Goal: Task Accomplishment & Management: Manage account settings

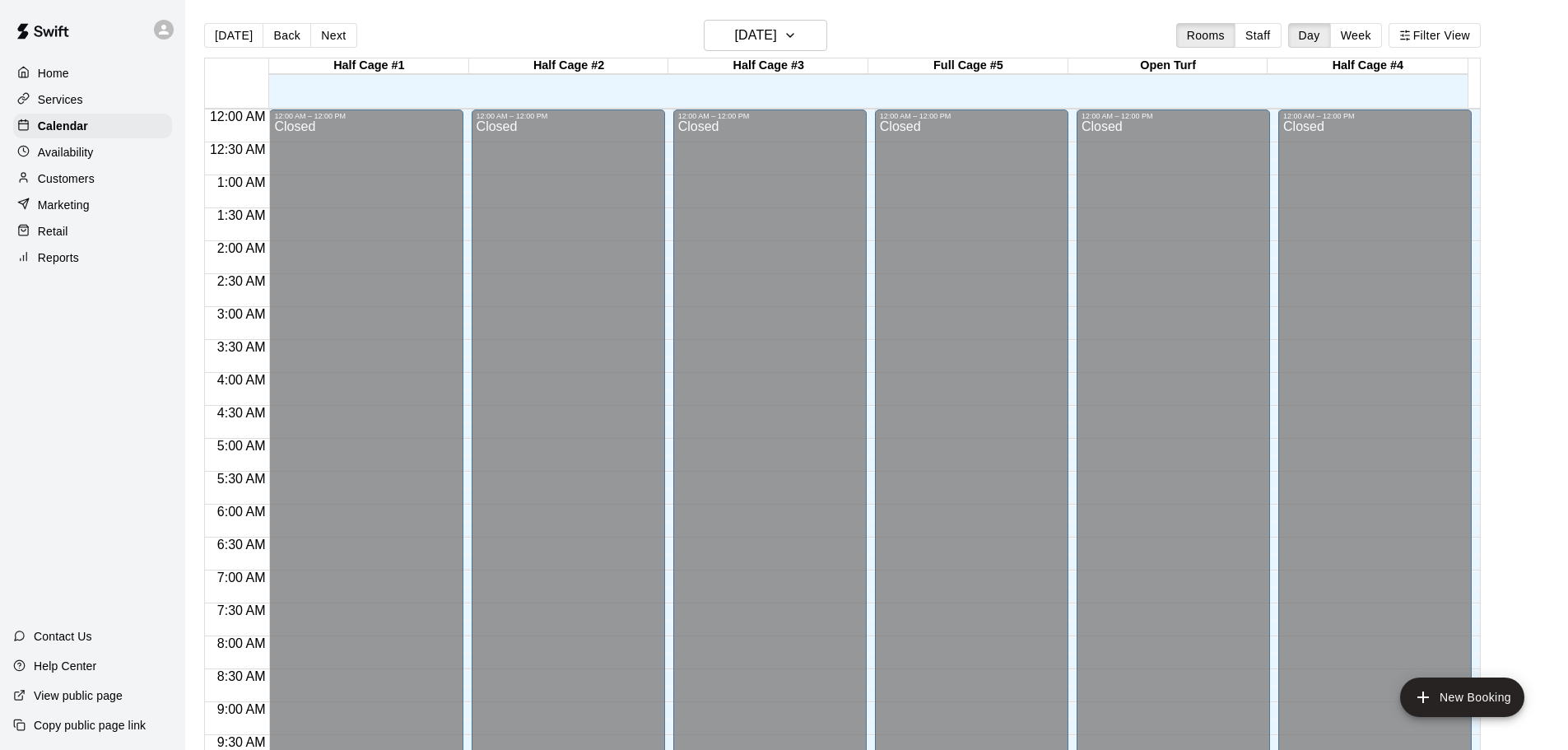
scroll to position [872, 0]
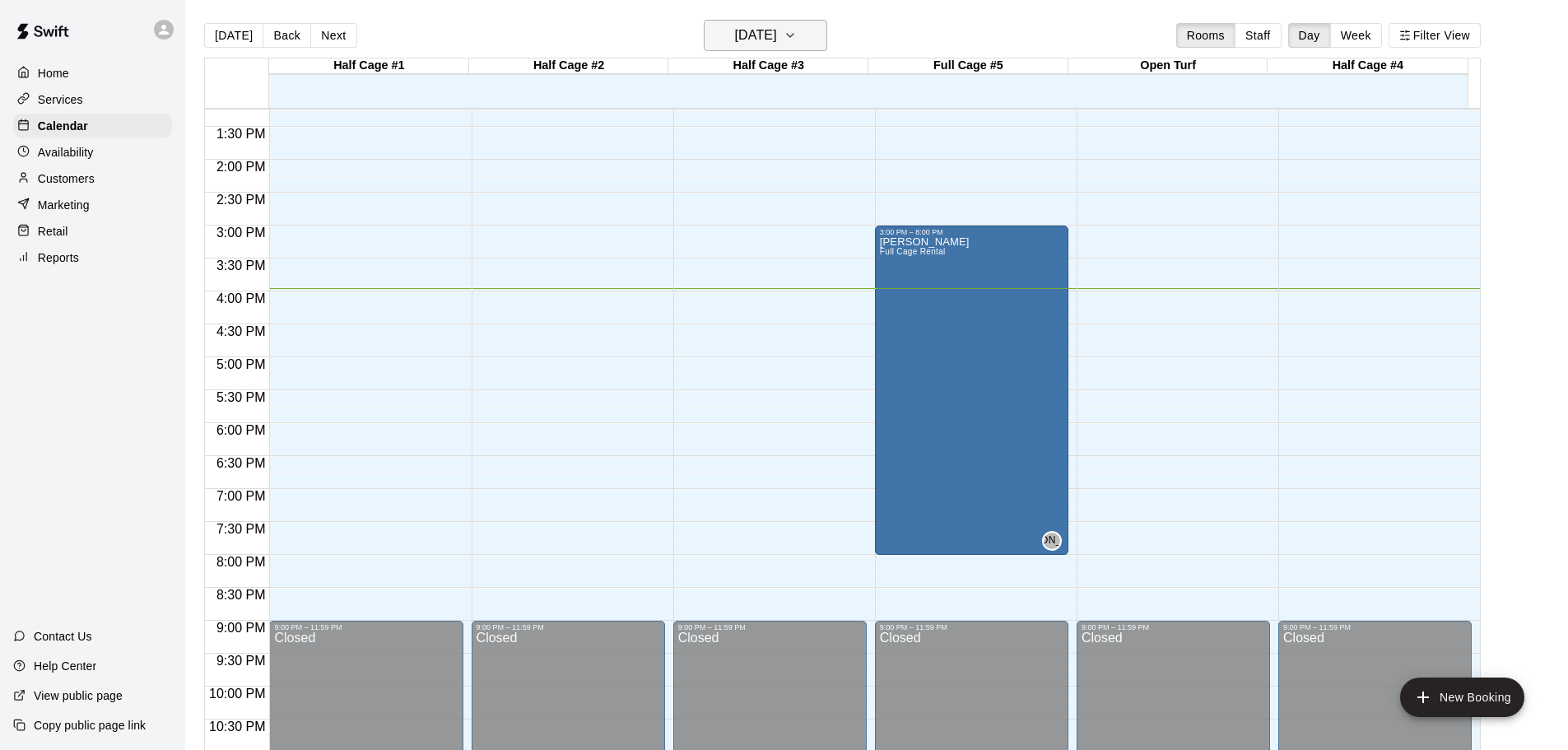
click at [797, 41] on icon "button" at bounding box center [790, 36] width 13 height 20
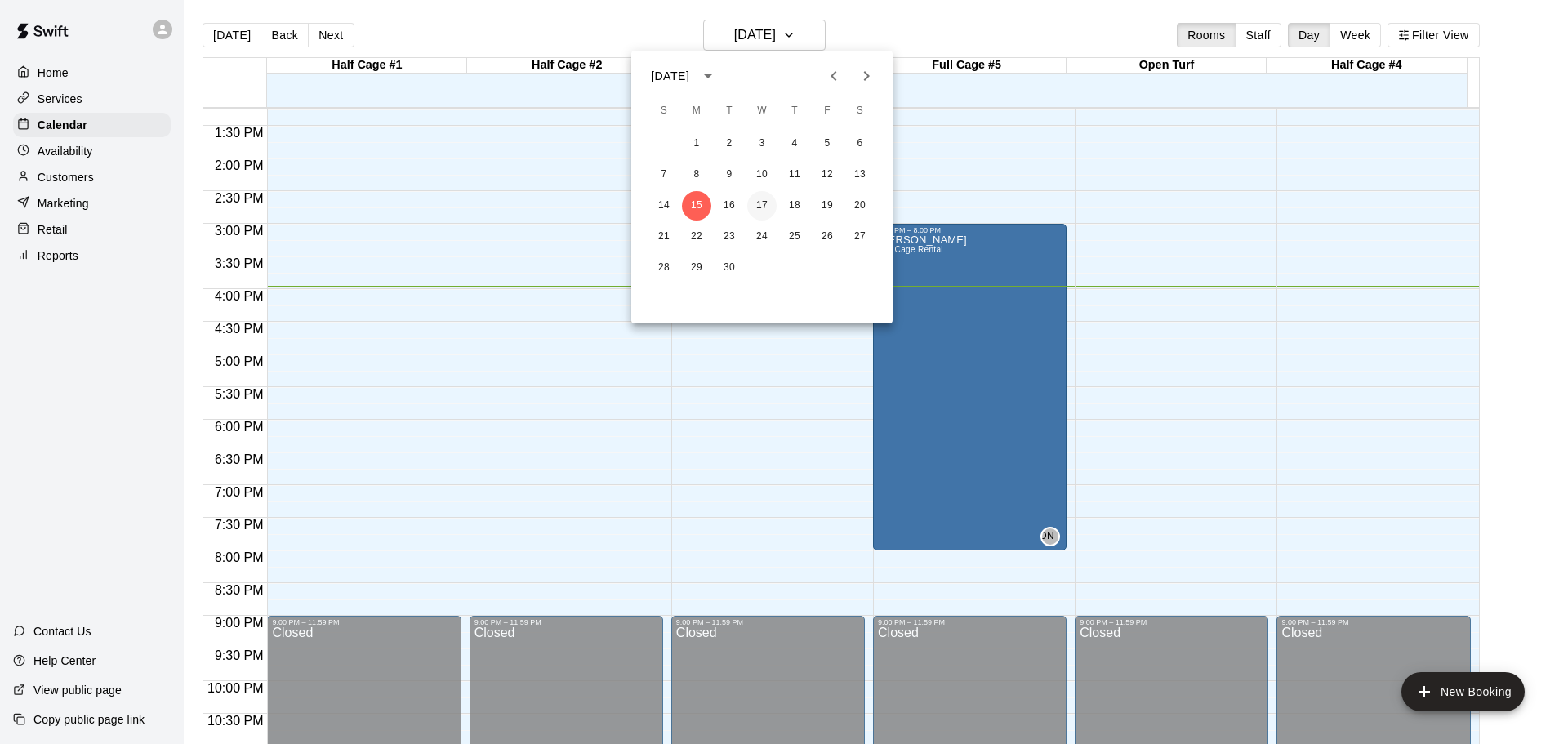
click at [764, 201] on button "17" at bounding box center [761, 206] width 29 height 29
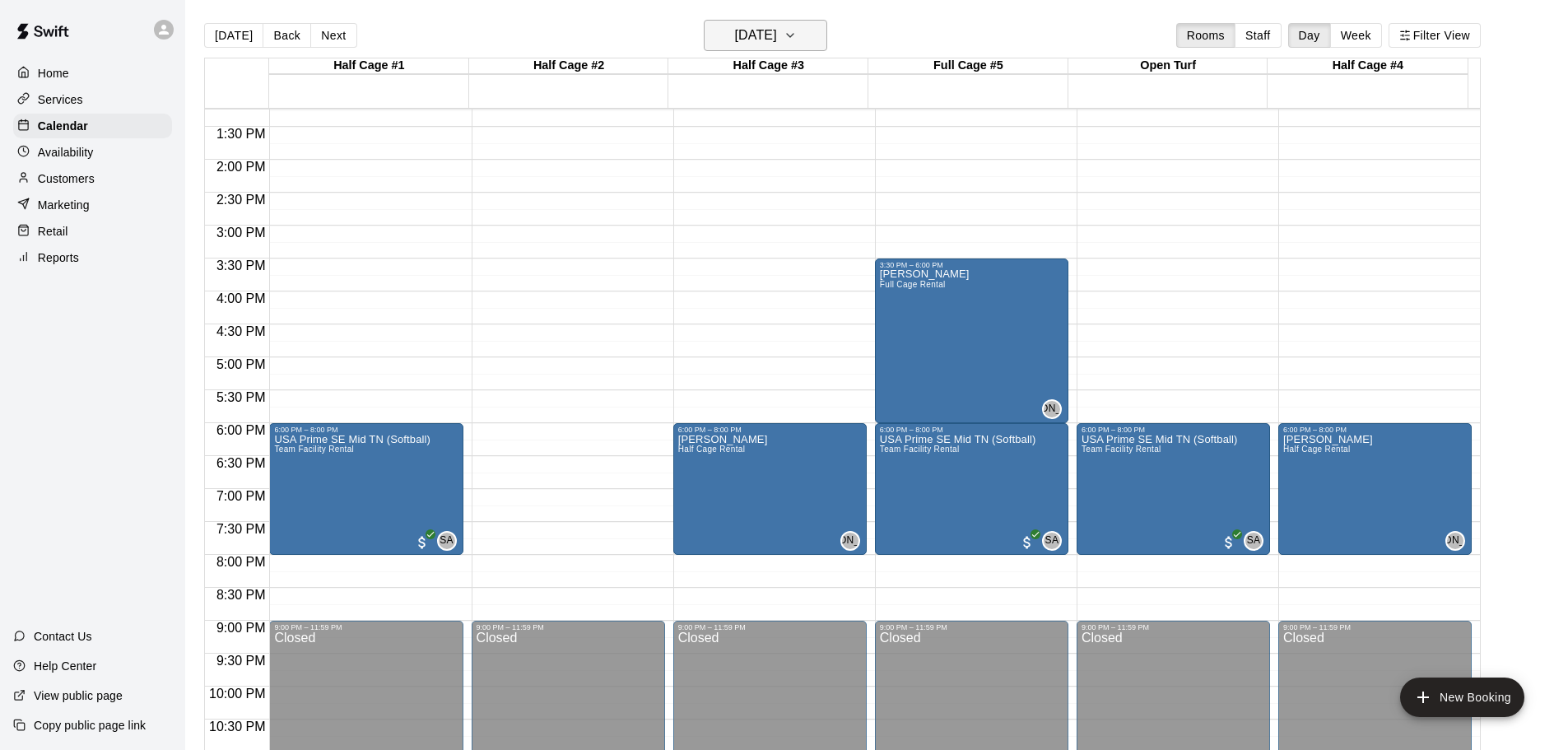
click at [797, 34] on icon "button" at bounding box center [790, 36] width 13 height 20
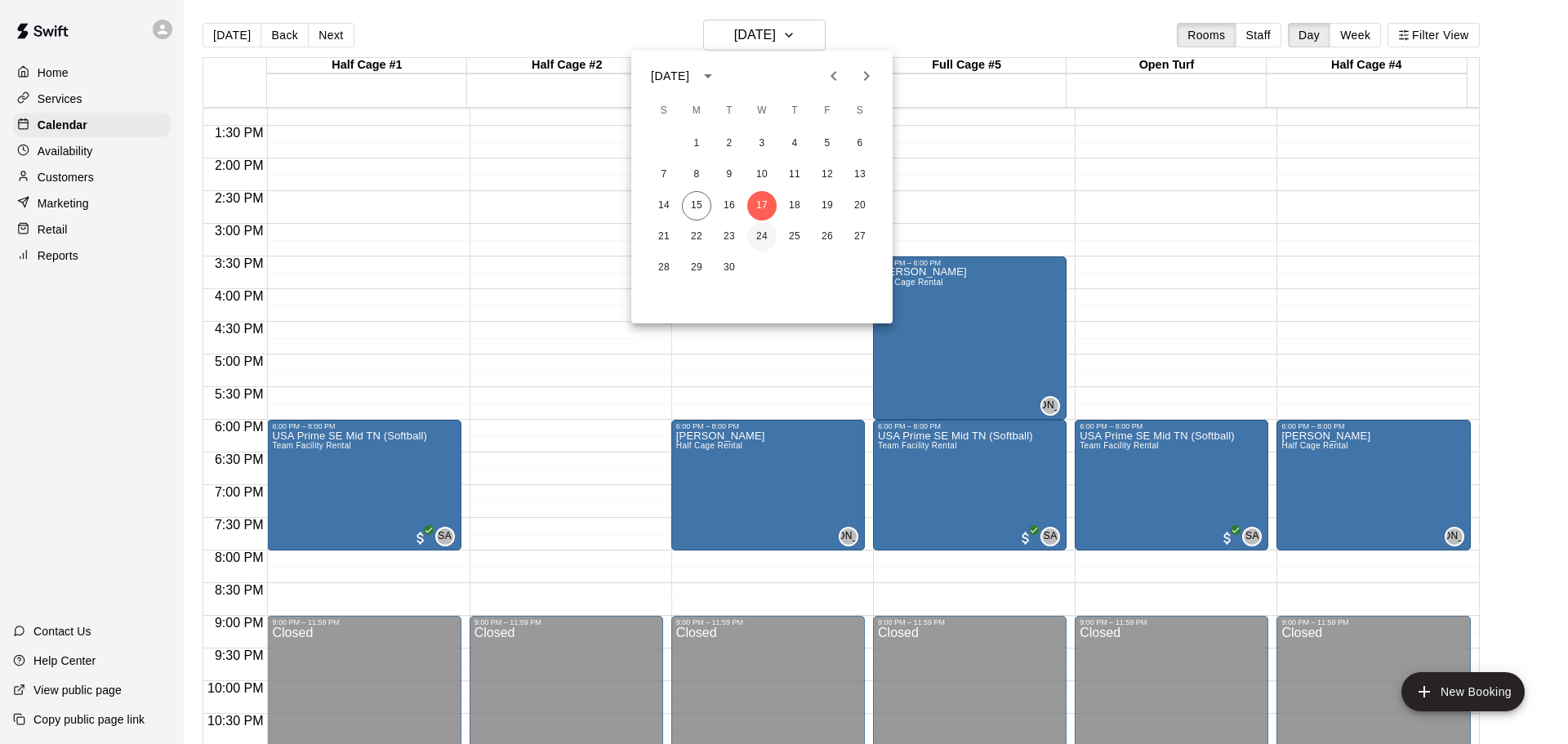
click at [765, 238] on button "24" at bounding box center [761, 237] width 29 height 29
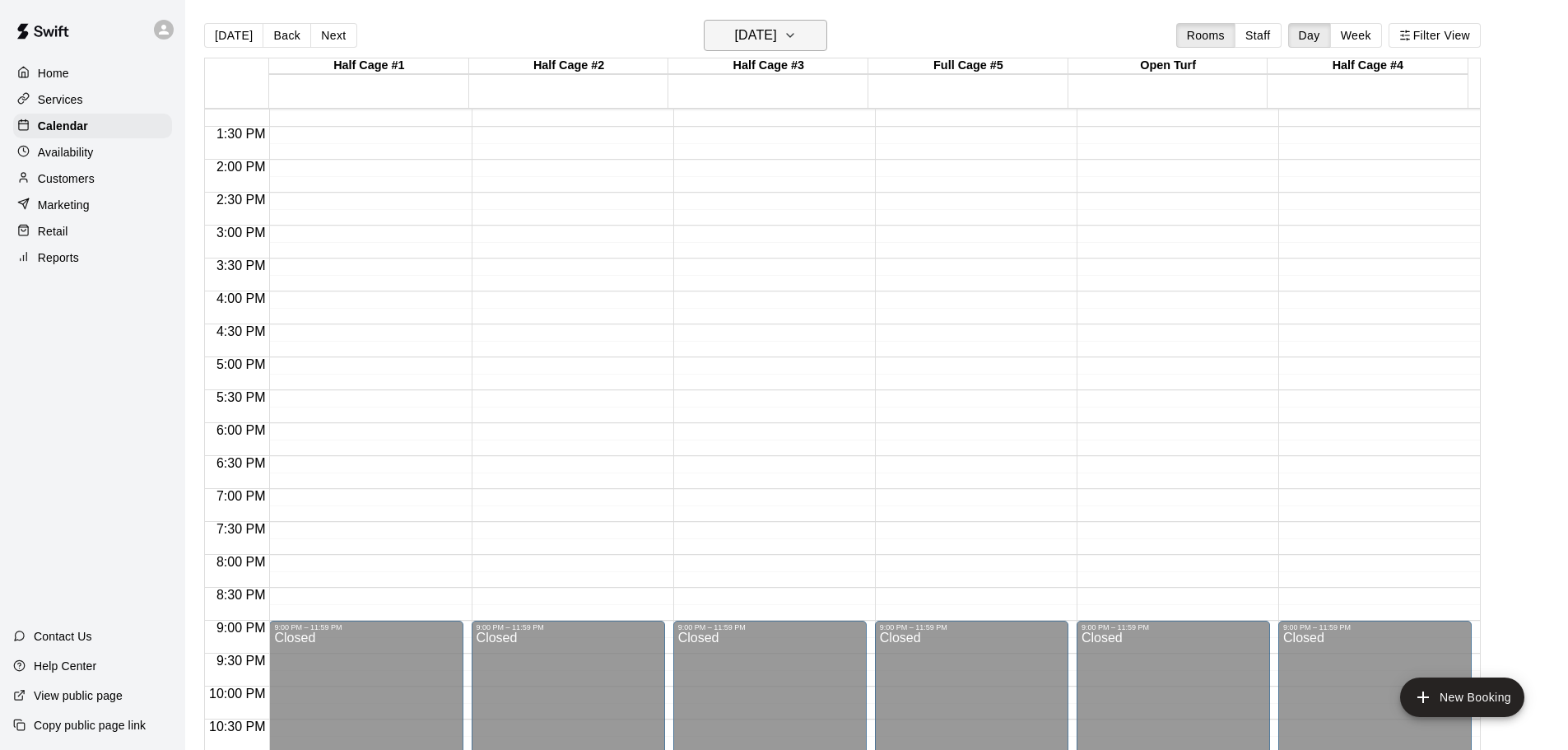
click at [797, 39] on icon "button" at bounding box center [790, 36] width 13 height 20
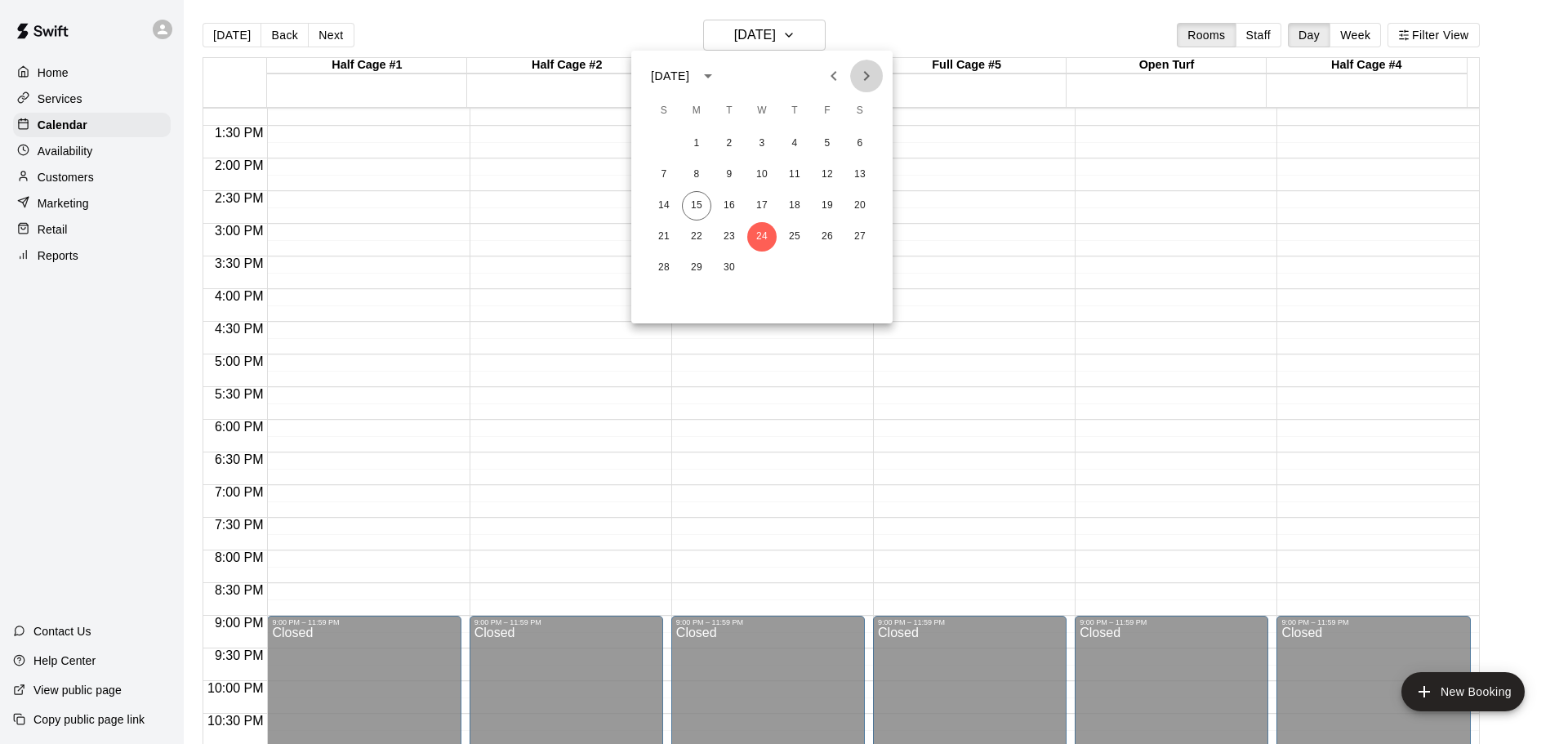
click at [870, 74] on icon "Next month" at bounding box center [867, 76] width 20 height 20
click at [762, 148] on button "1" at bounding box center [761, 144] width 29 height 29
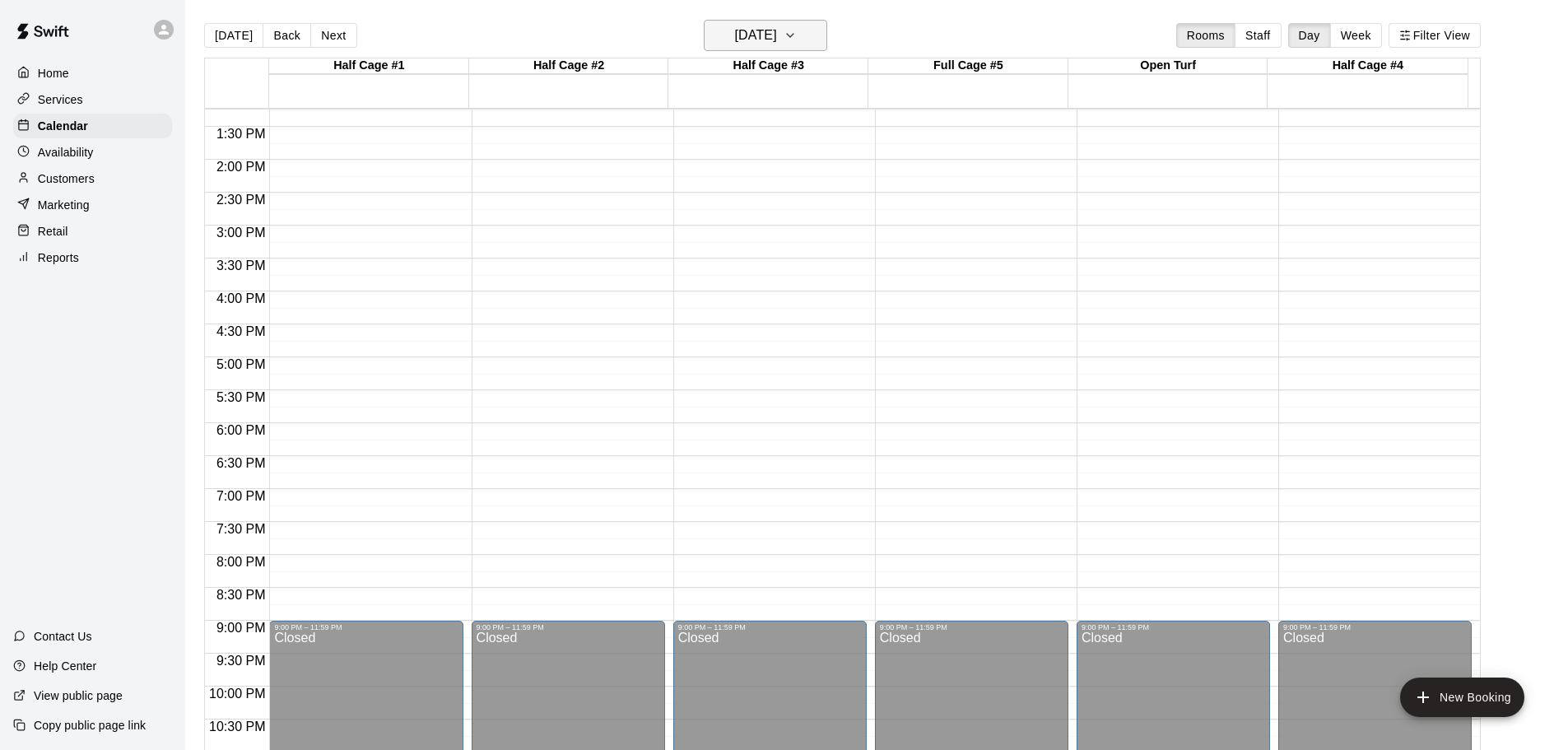
click at [819, 42] on button "[DATE]" at bounding box center [766, 36] width 123 height 31
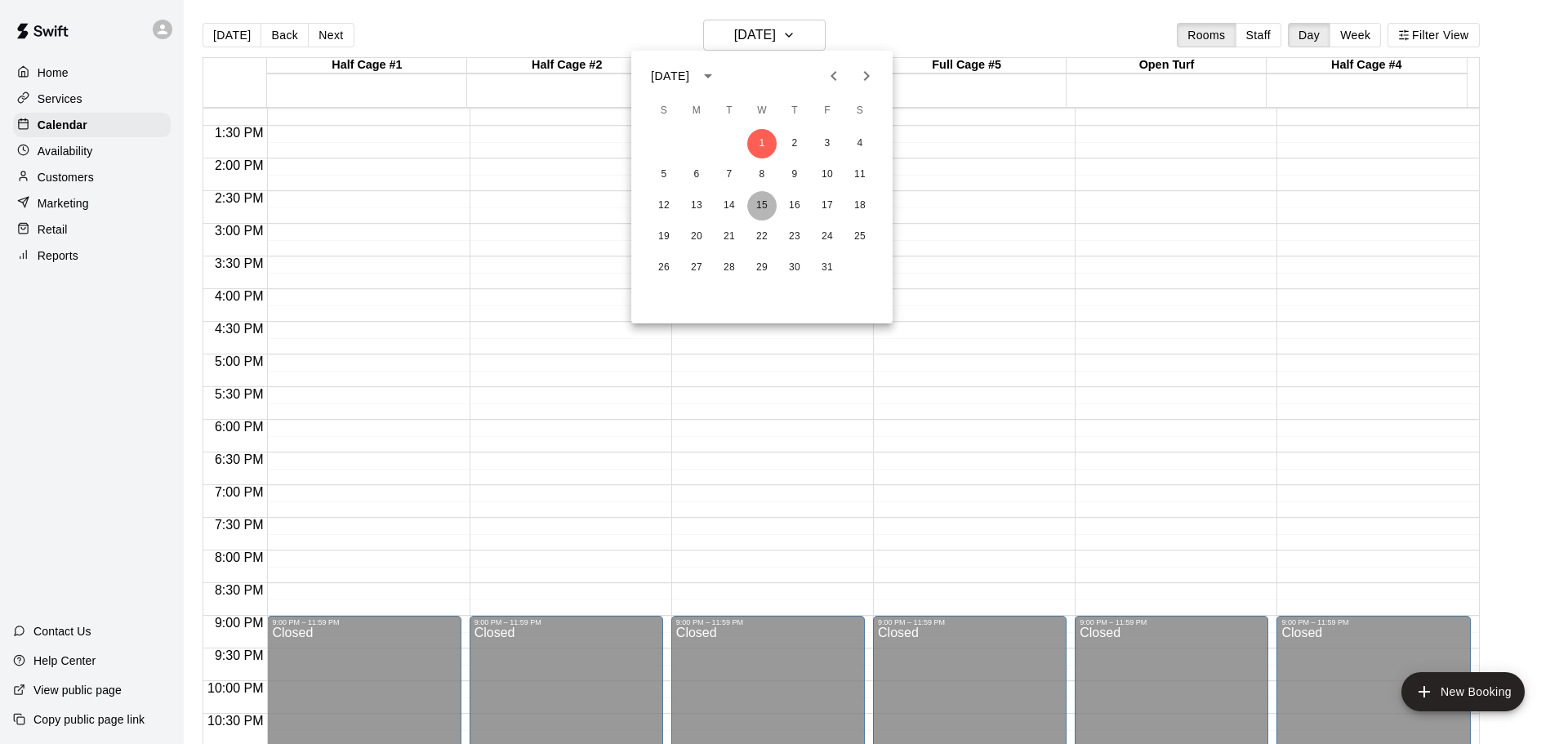
click at [766, 201] on button "15" at bounding box center [761, 206] width 29 height 29
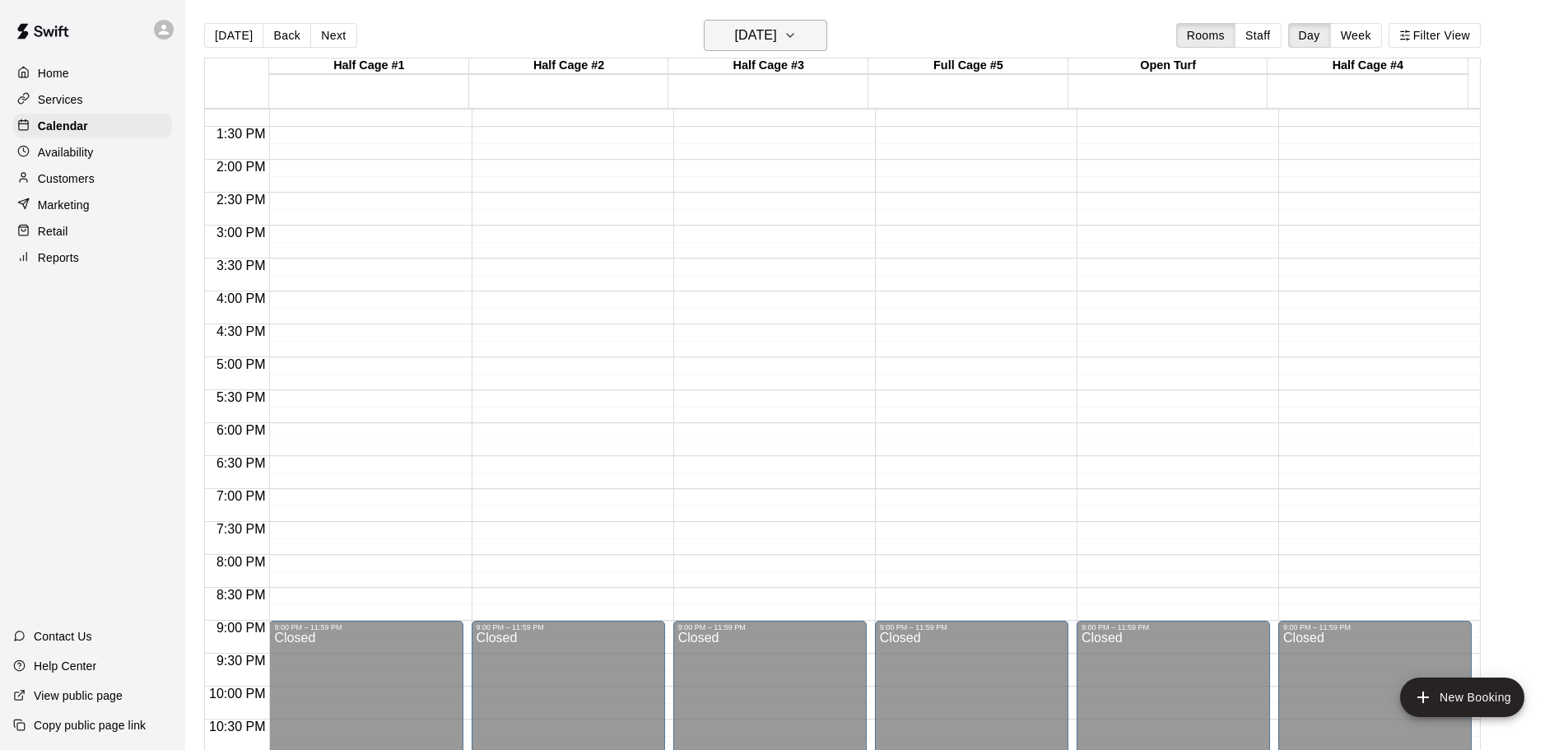
click at [797, 33] on icon "button" at bounding box center [790, 36] width 13 height 20
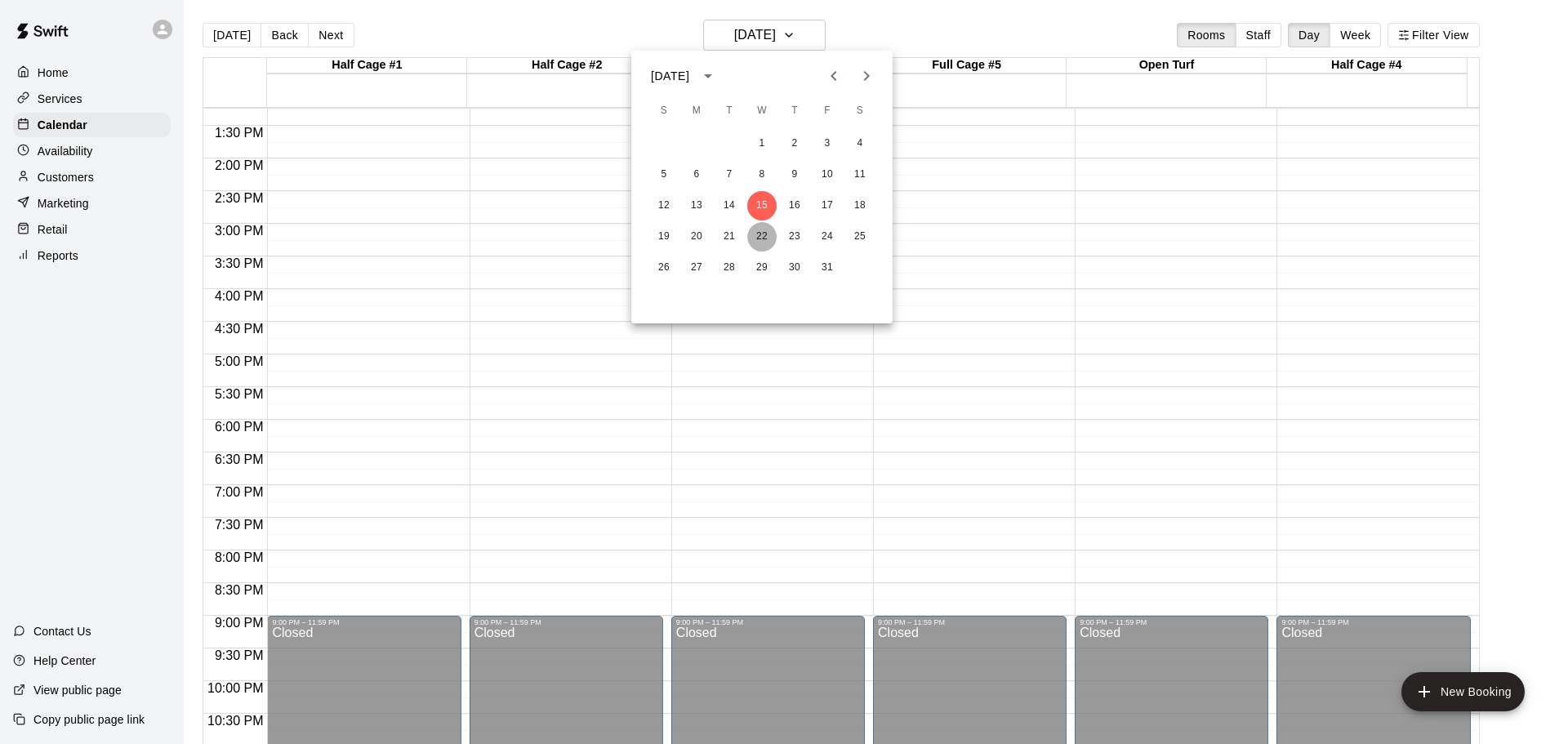
click at [764, 239] on button "22" at bounding box center [761, 237] width 29 height 29
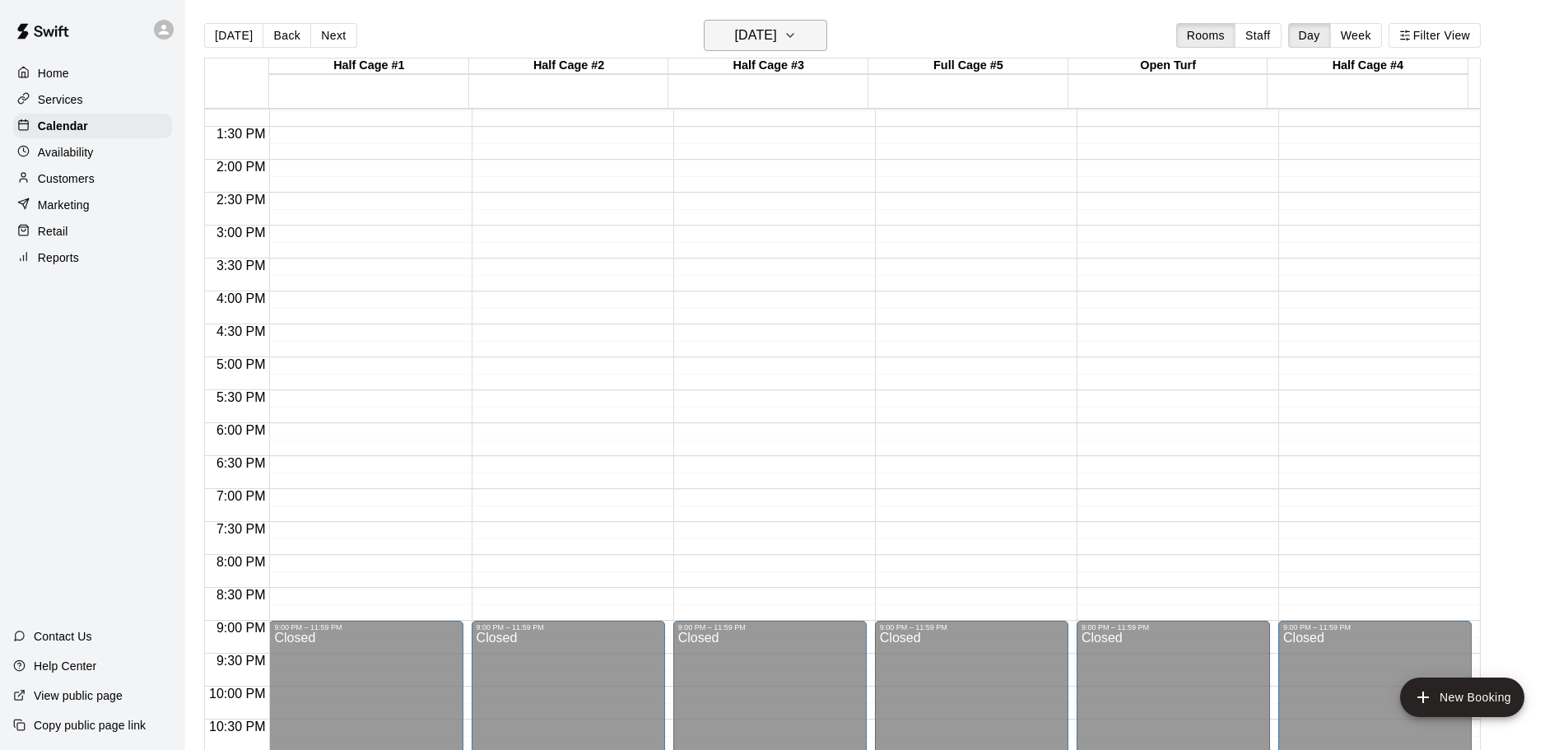
click at [797, 39] on icon "button" at bounding box center [790, 36] width 13 height 20
click at [840, 78] on icon "Previous month" at bounding box center [840, 76] width 6 height 10
click at [767, 203] on button "17" at bounding box center [767, 207] width 29 height 29
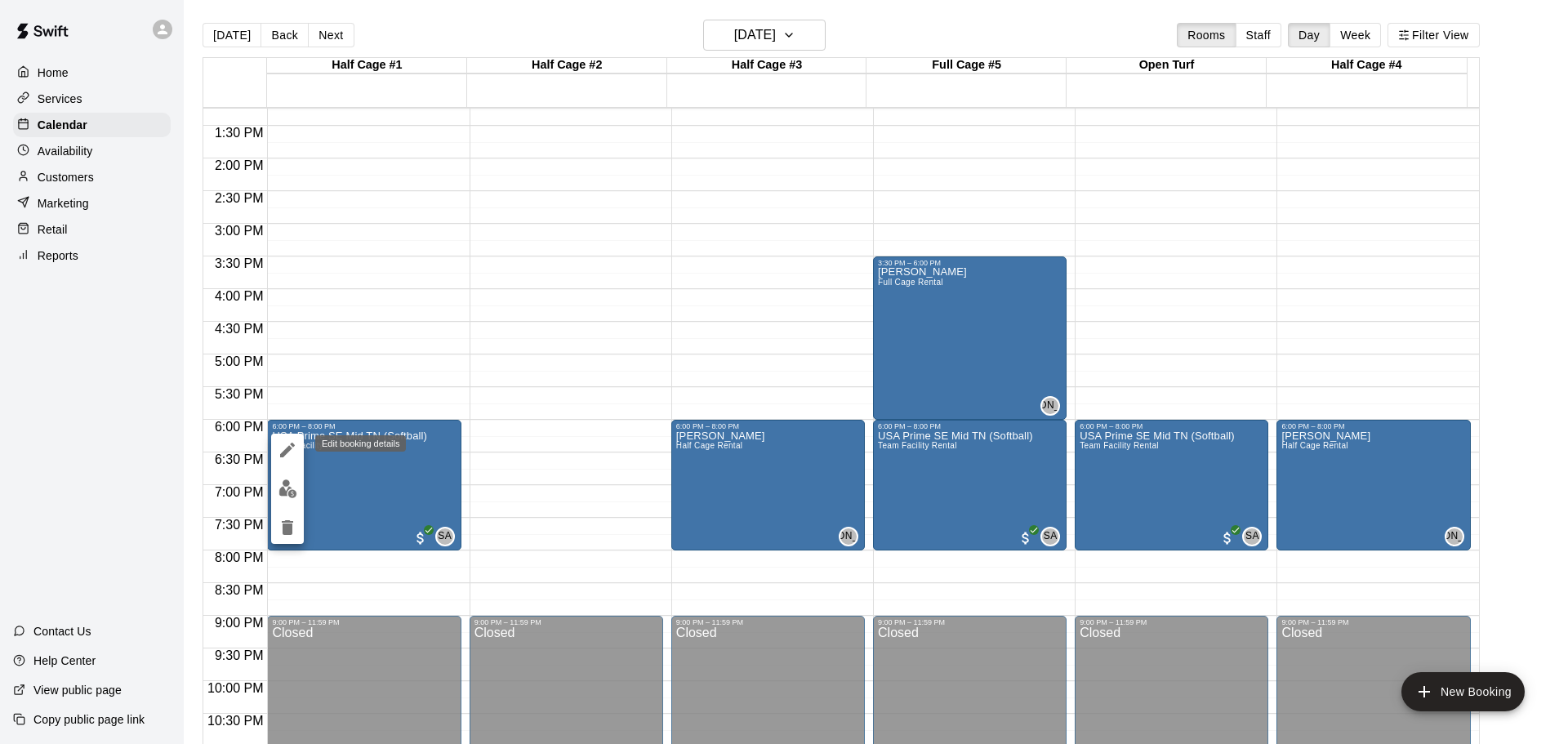
click at [289, 447] on icon "edit" at bounding box center [288, 450] width 15 height 15
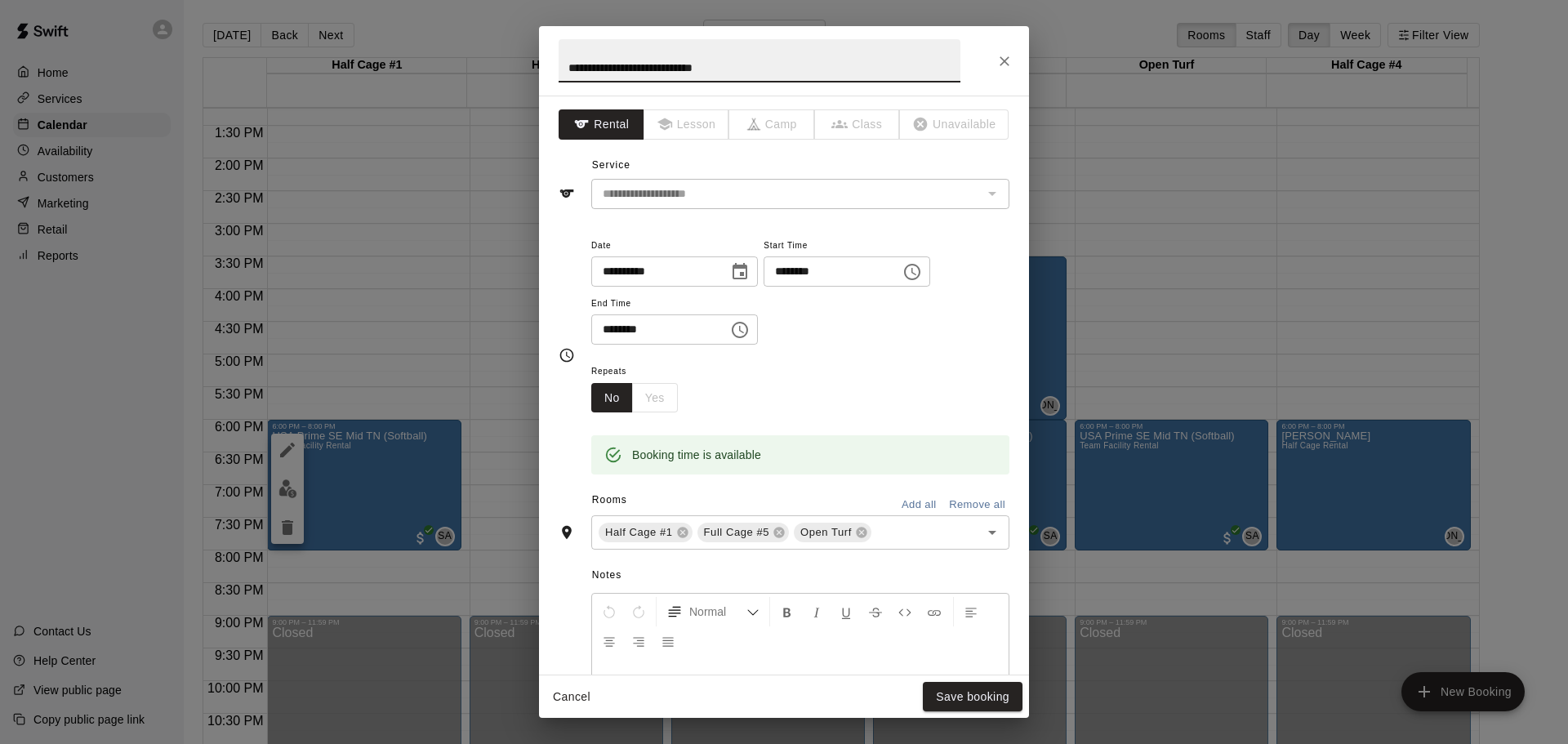
drag, startPoint x: 767, startPoint y: 60, endPoint x: 553, endPoint y: 72, distance: 214.3
click at [553, 72] on h2 "**********" at bounding box center [759, 61] width 441 height 69
click at [1007, 59] on icon "Close" at bounding box center [1003, 61] width 10 height 10
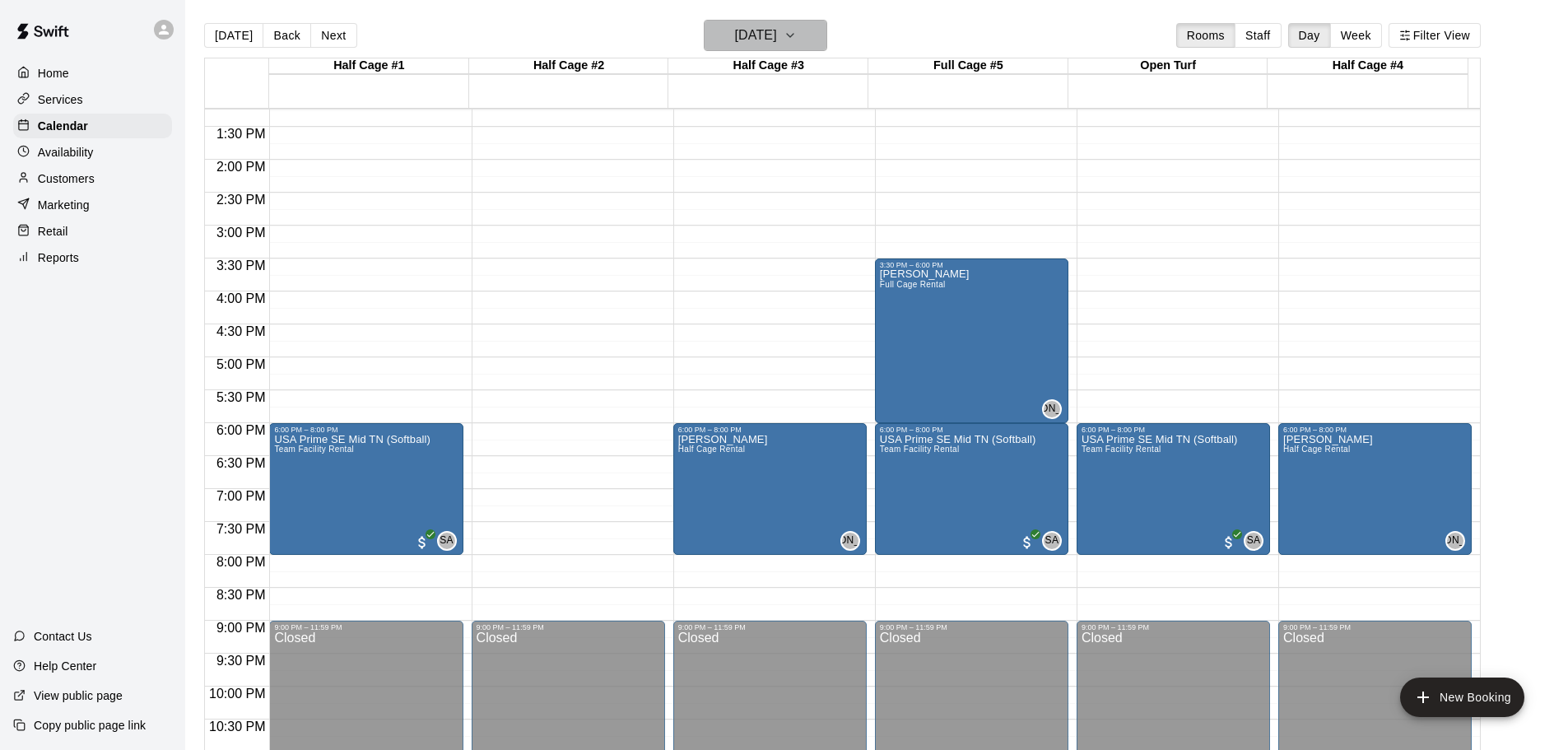
click at [797, 33] on icon "button" at bounding box center [790, 36] width 13 height 20
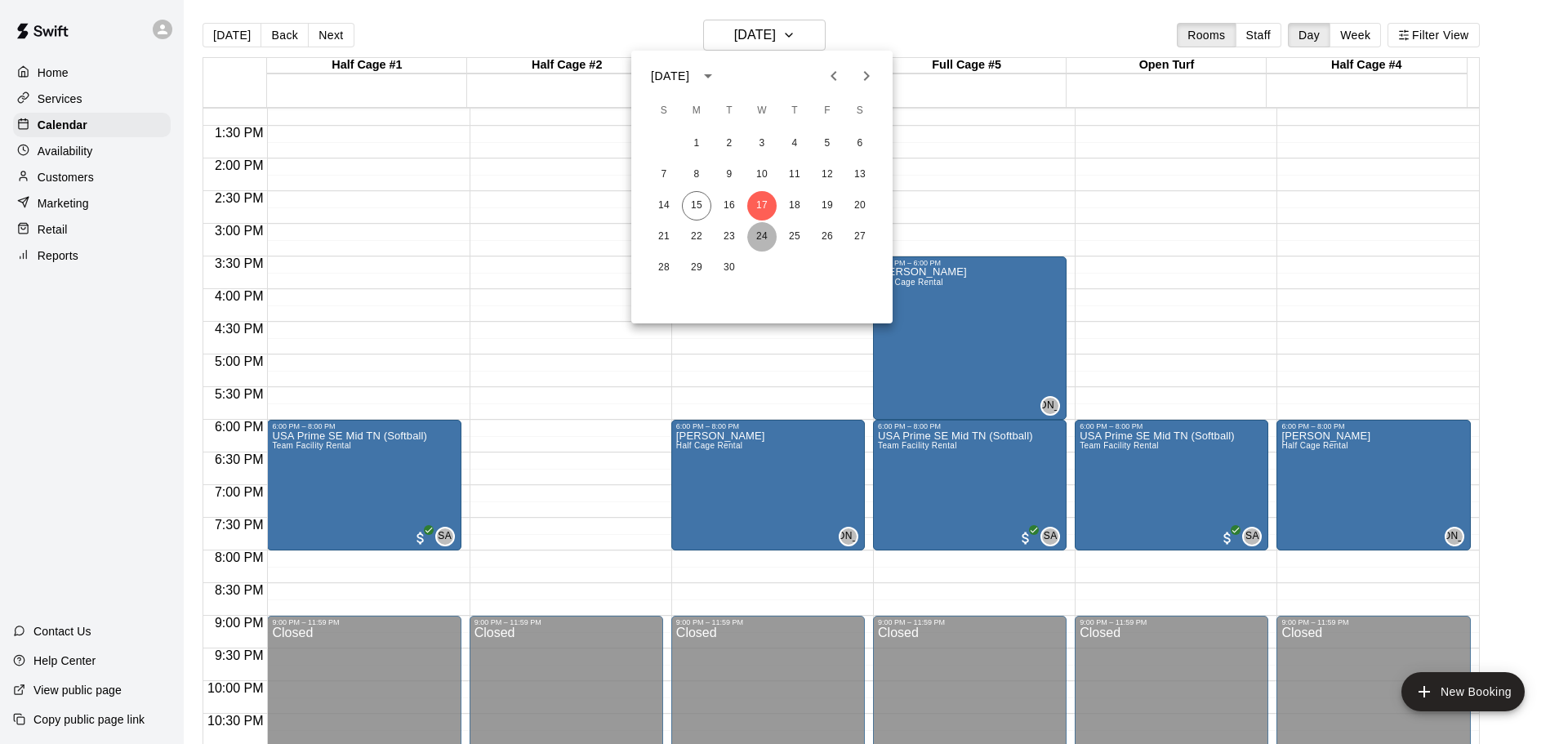
click at [762, 240] on button "24" at bounding box center [761, 237] width 29 height 29
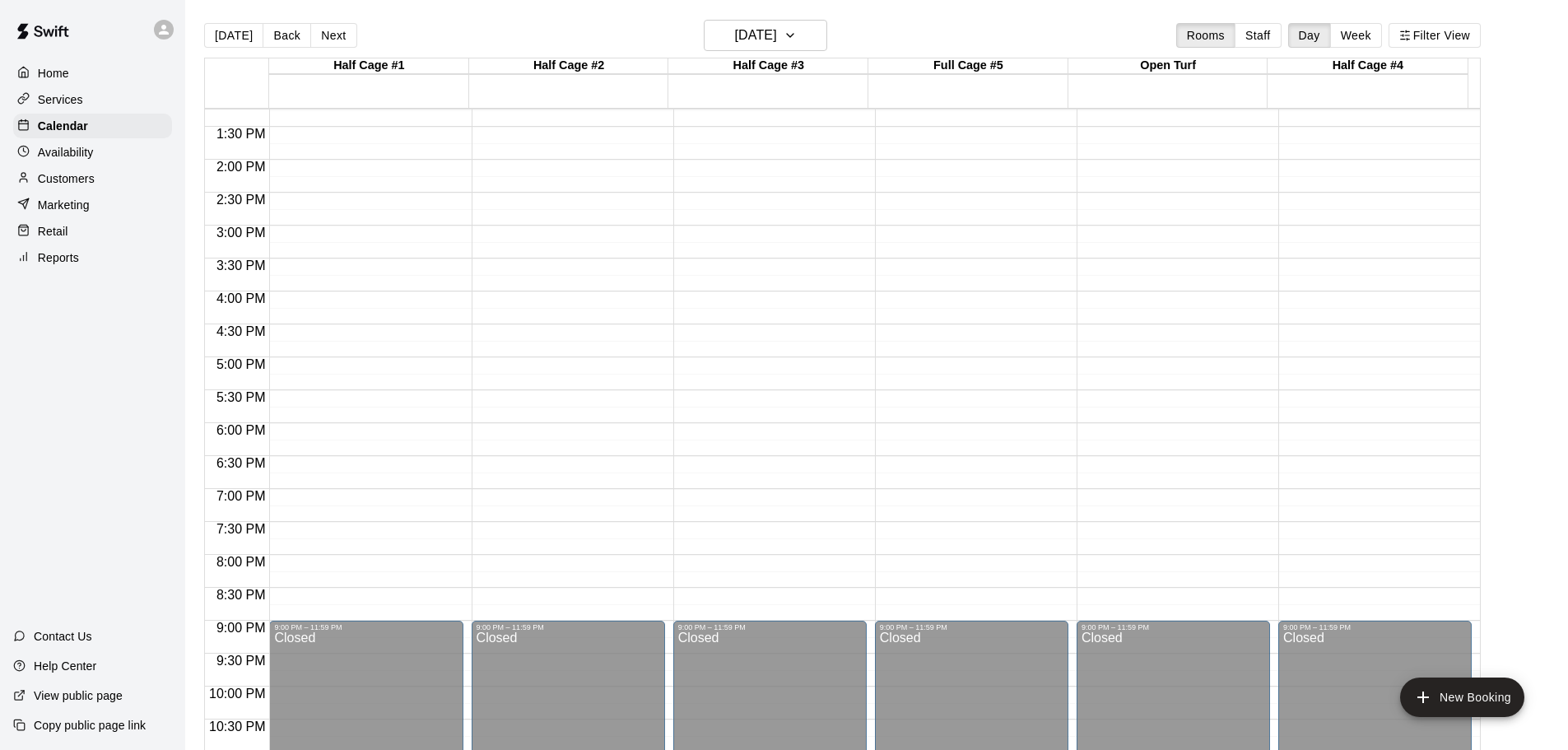
click at [367, 435] on div "12:00 AM – 12:00 PM Closed 9:00 PM – 11:59 PM Closed" at bounding box center [365, 28] width 194 height 1581
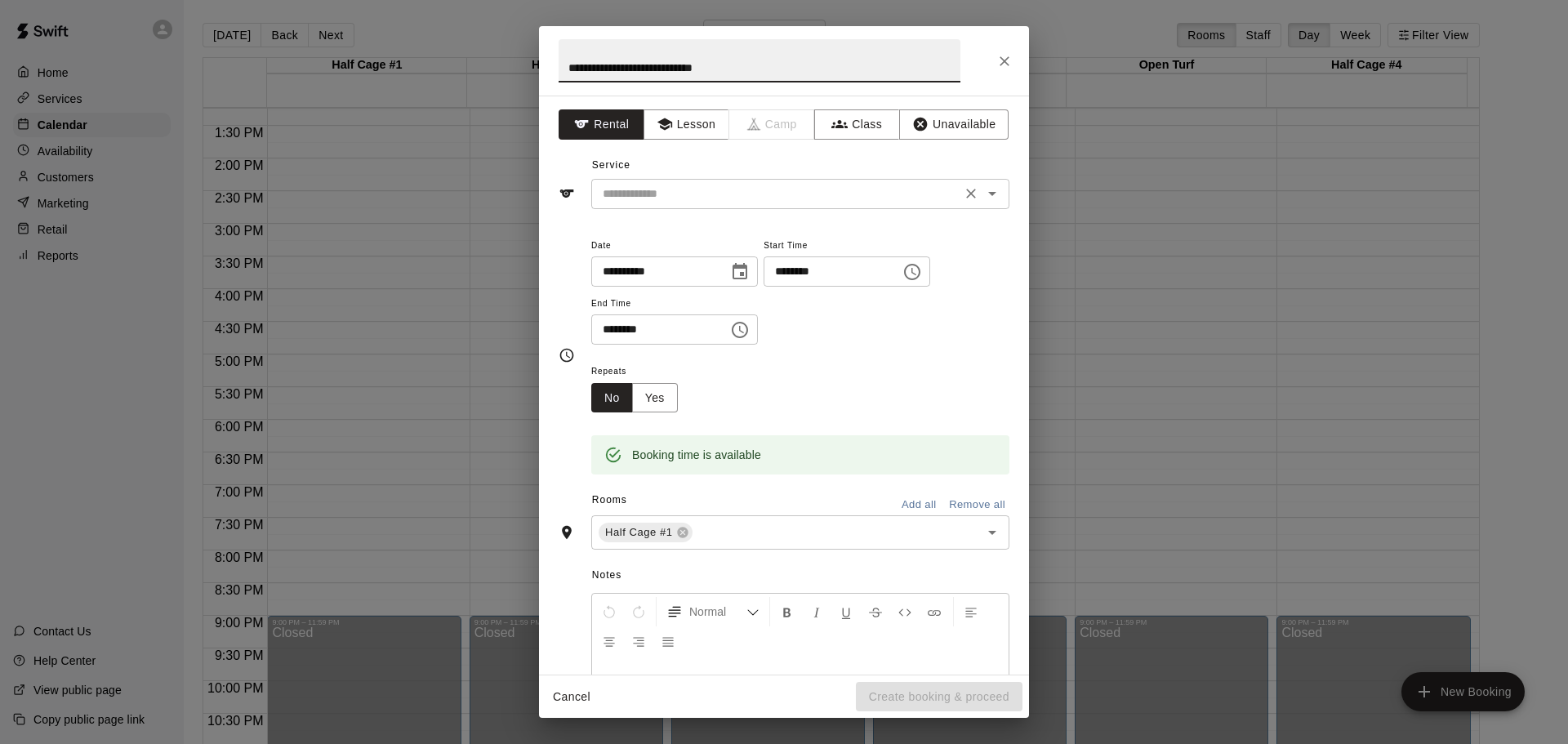
click at [985, 193] on icon "Open" at bounding box center [993, 194] width 20 height 20
type input "**********"
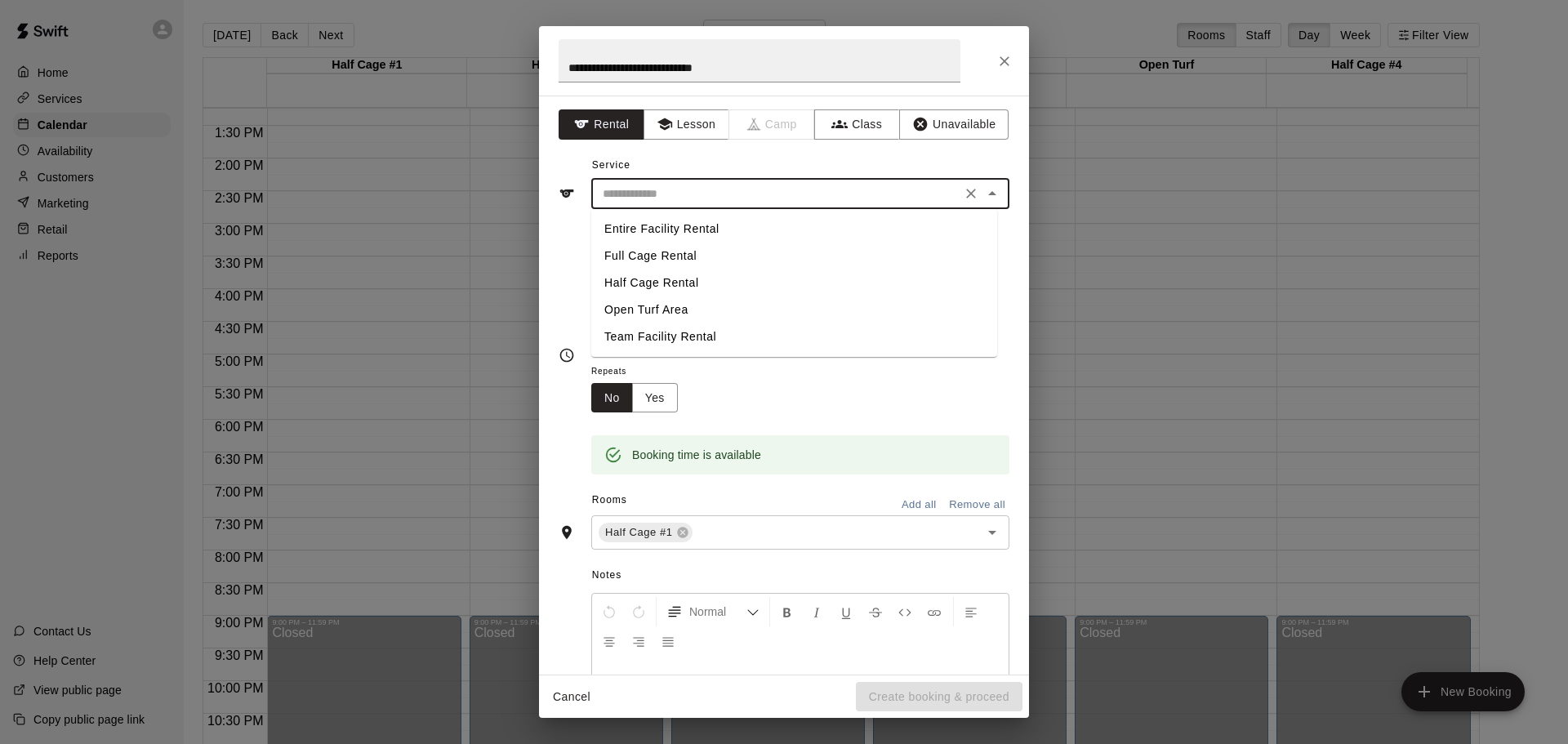
click at [673, 340] on li "Team Facility Rental" at bounding box center [794, 337] width 406 height 27
type input "**********"
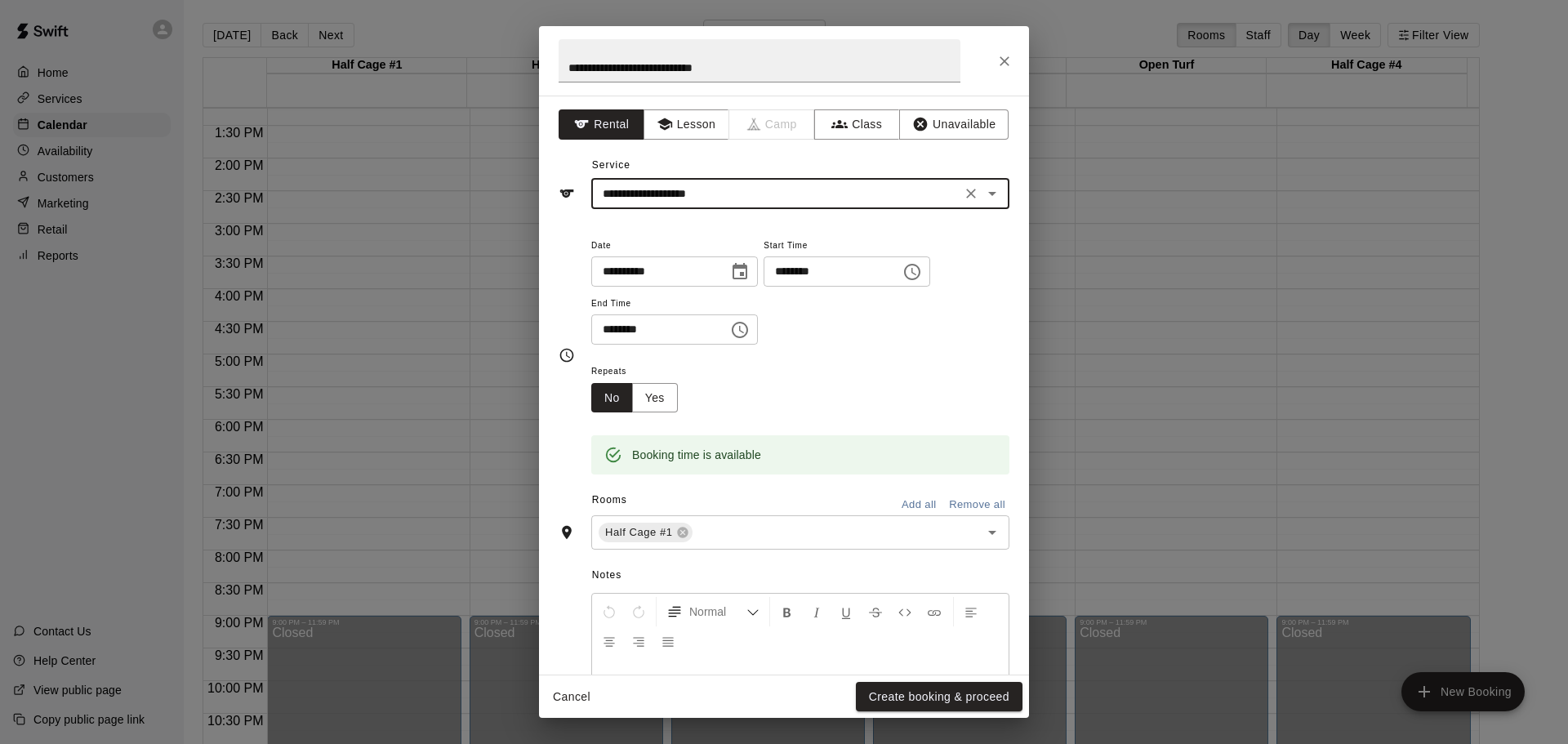
click at [609, 334] on input "********" at bounding box center [654, 329] width 126 height 30
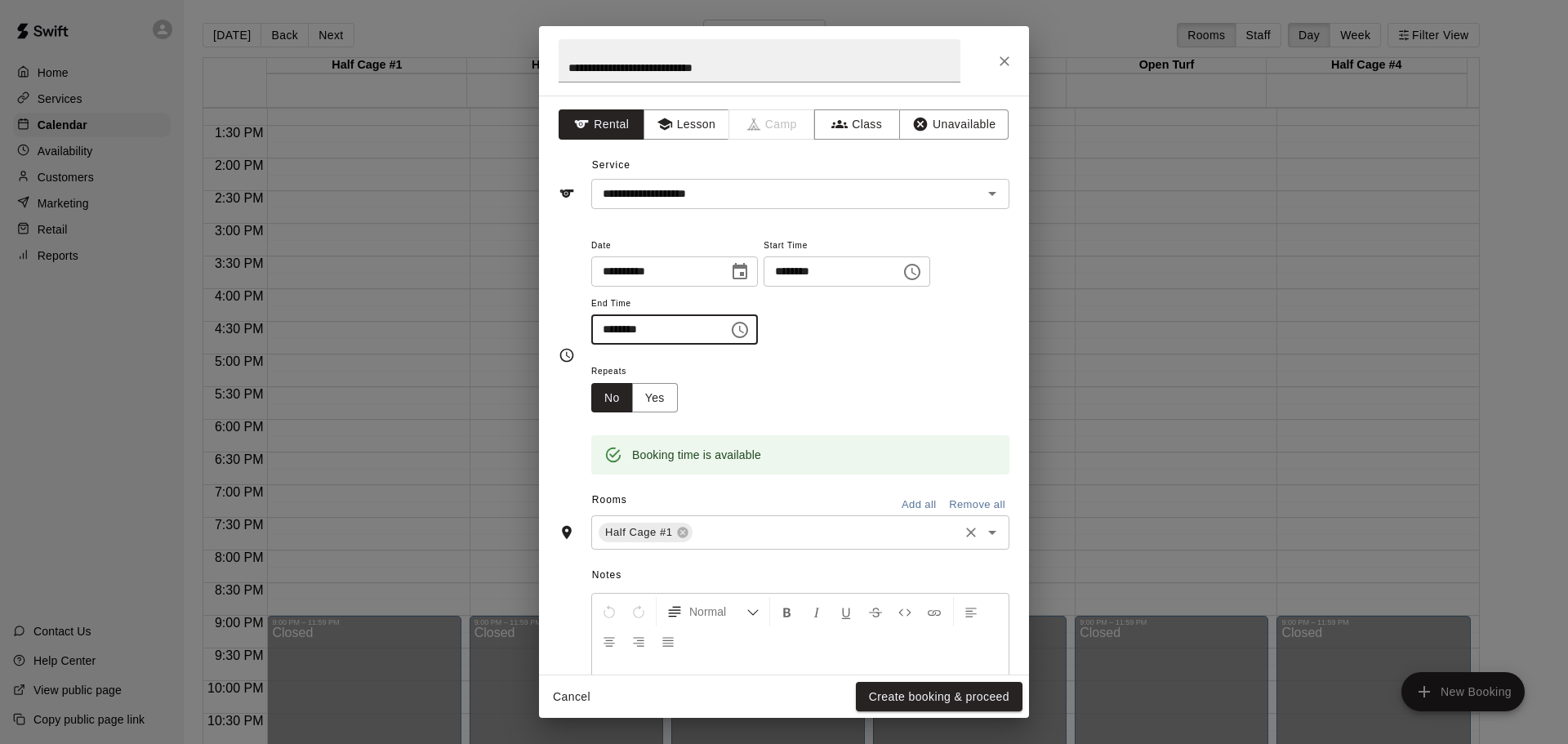
type input "********"
click at [756, 529] on input "text" at bounding box center [825, 533] width 261 height 20
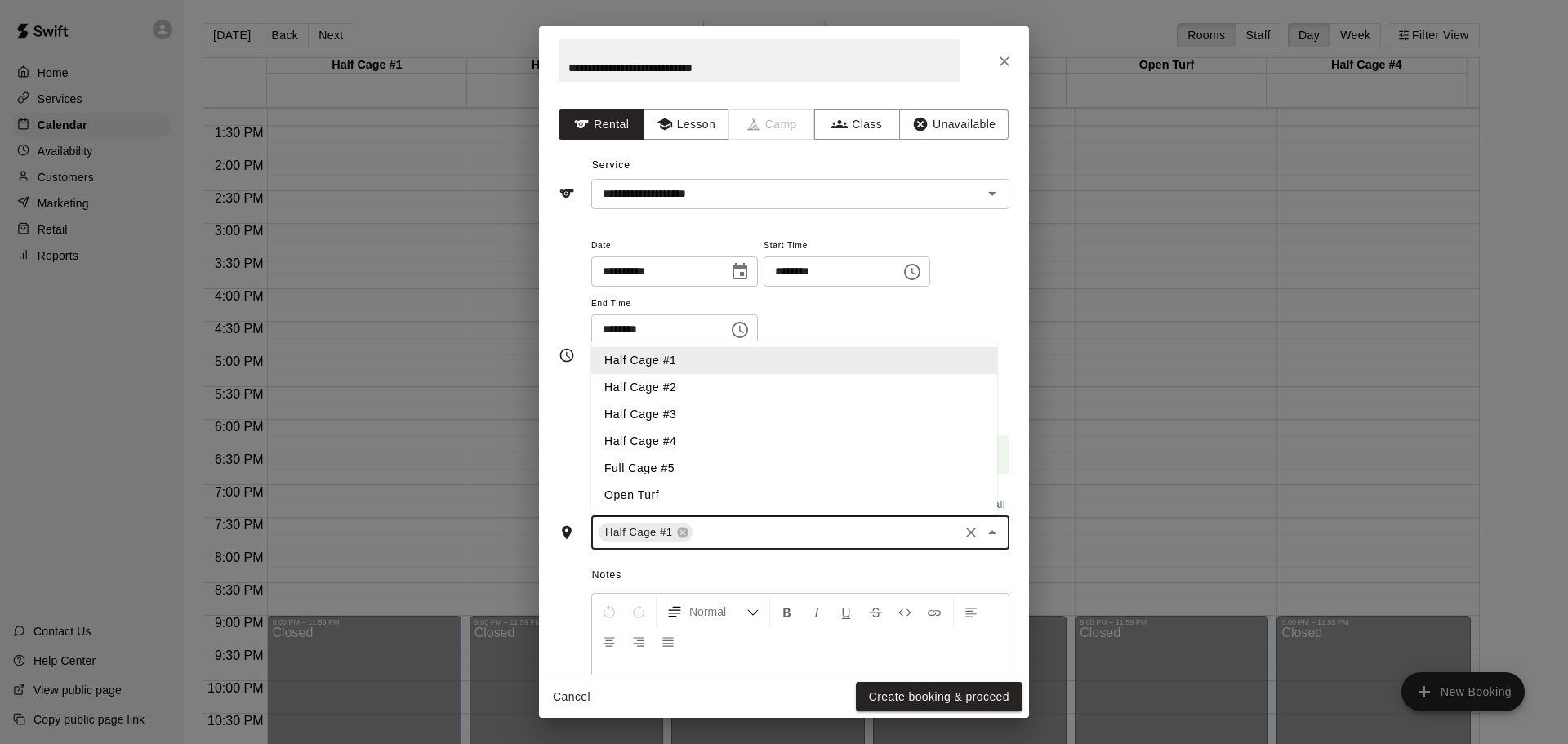
click at [751, 448] on li "Half Cage #4" at bounding box center [794, 442] width 406 height 27
click at [820, 537] on input "text" at bounding box center [874, 533] width 163 height 20
click at [794, 463] on li "Full Cage #5" at bounding box center [794, 468] width 406 height 27
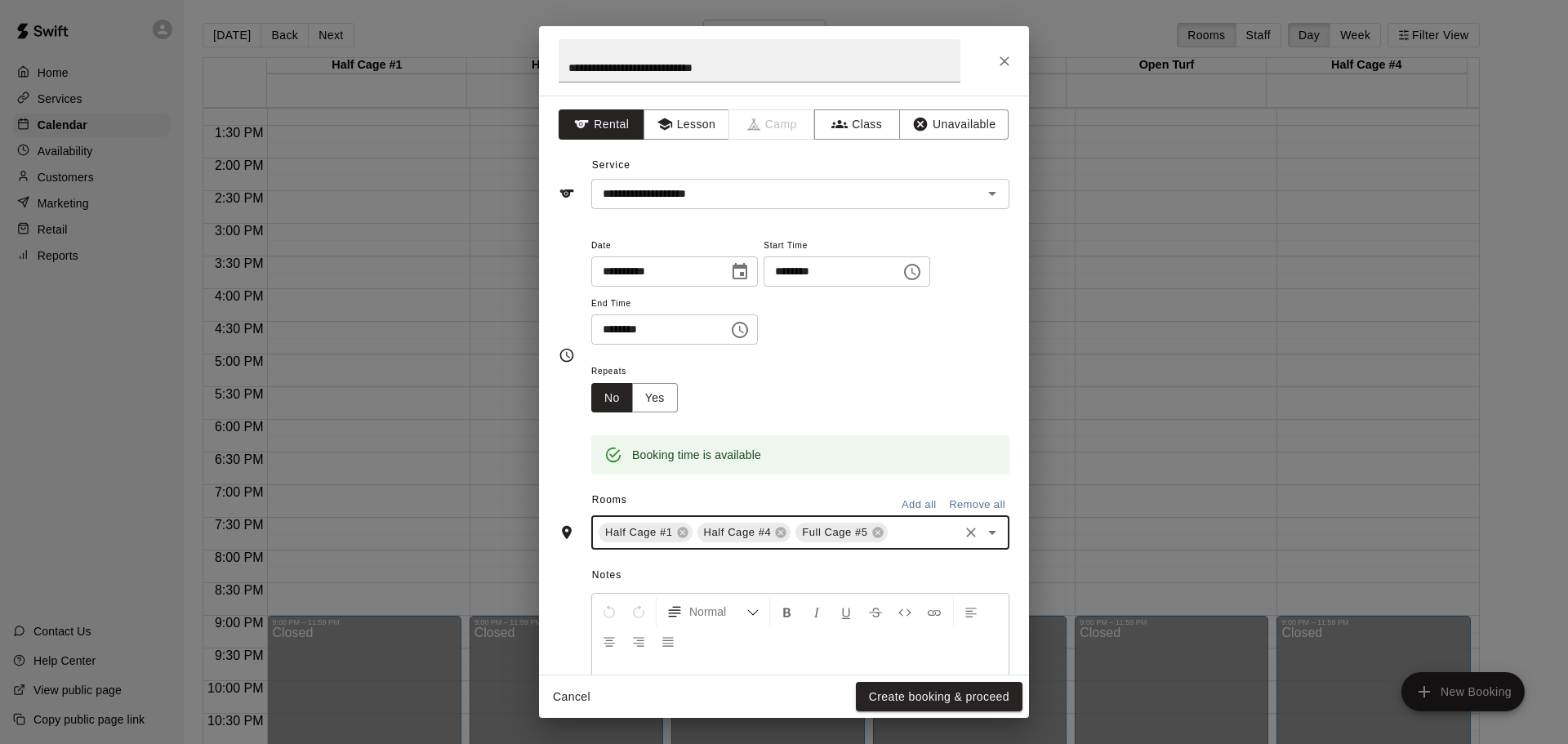
click at [901, 531] on input "text" at bounding box center [922, 533] width 66 height 20
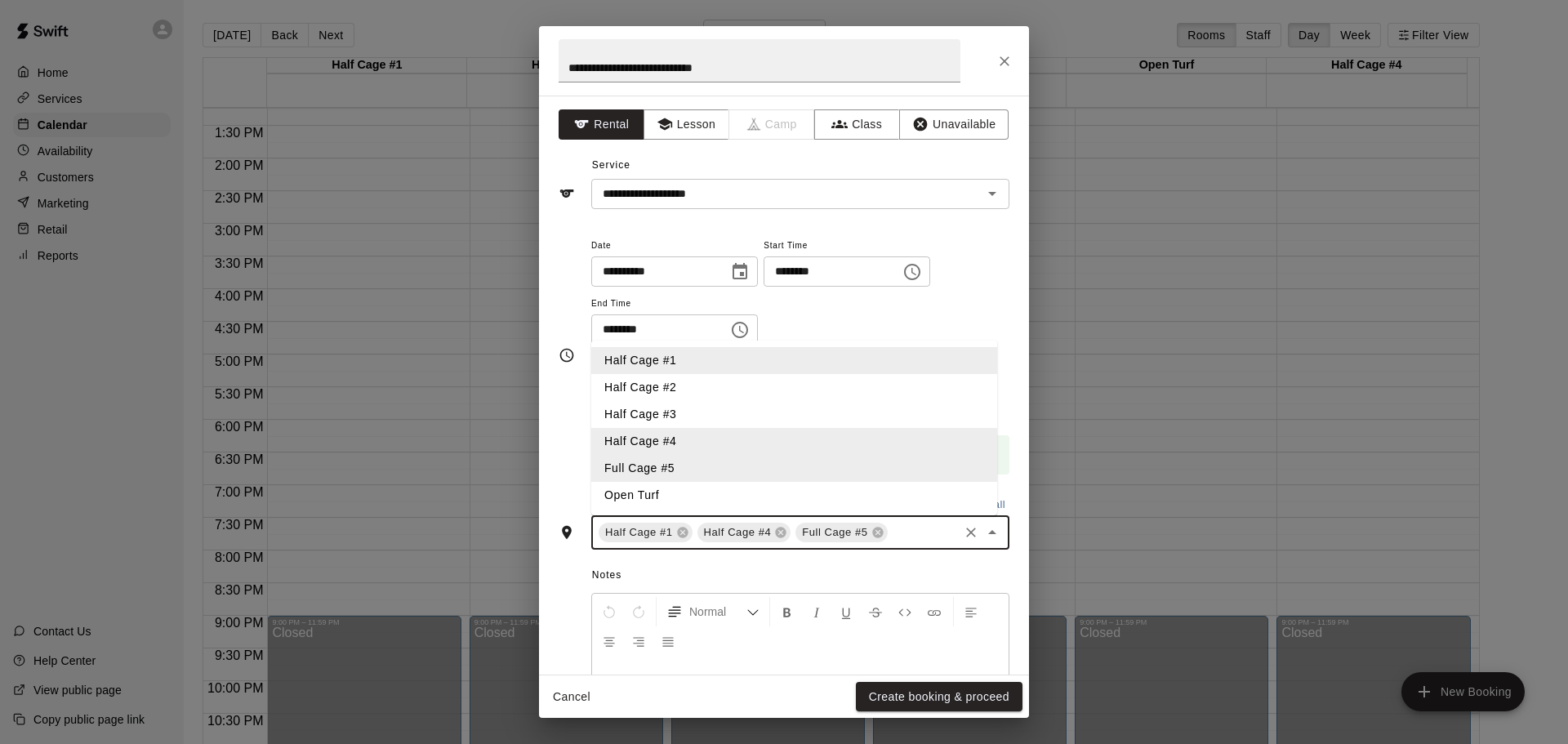
click at [822, 506] on li "Open Turf" at bounding box center [794, 495] width 406 height 27
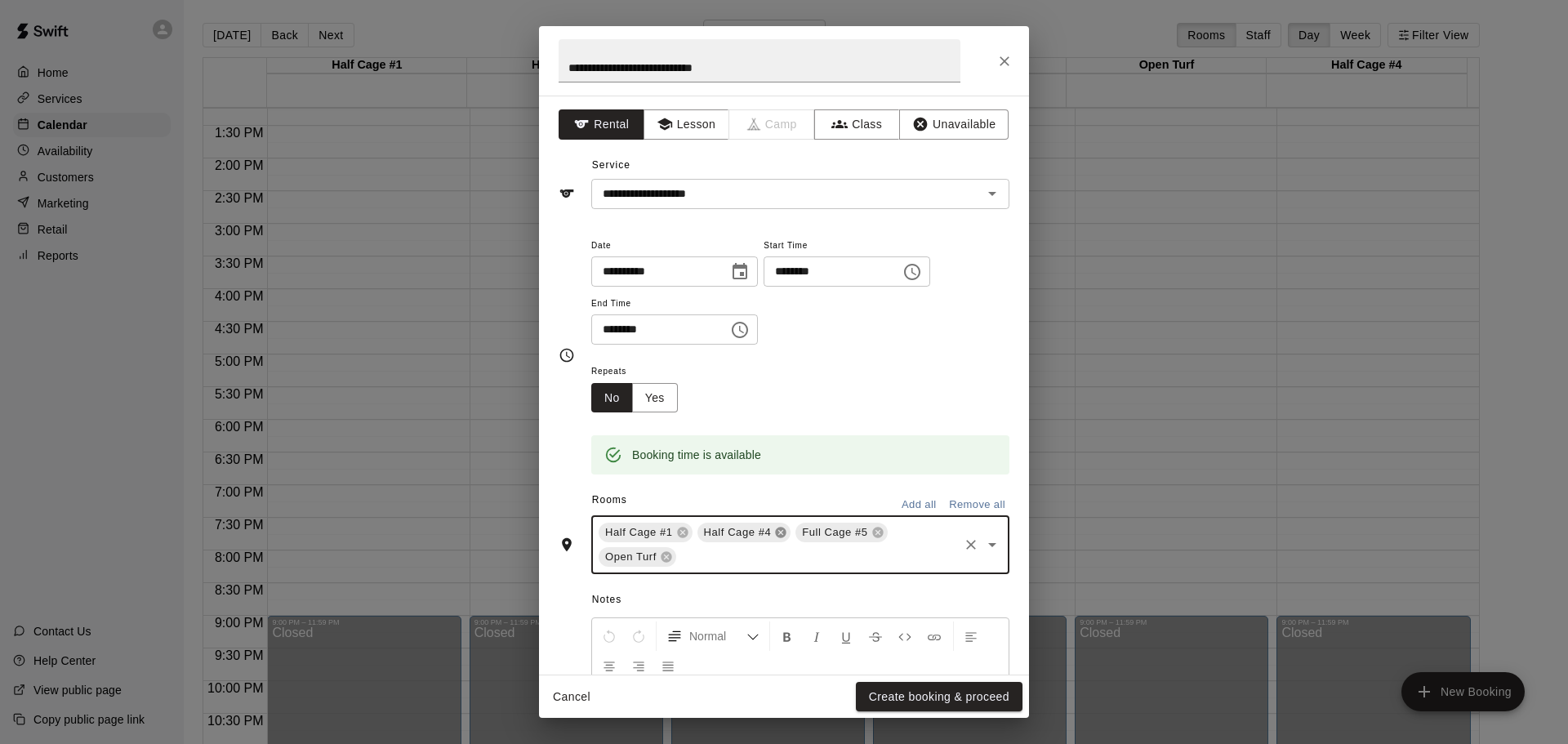
click at [778, 534] on icon at bounding box center [781, 533] width 11 height 11
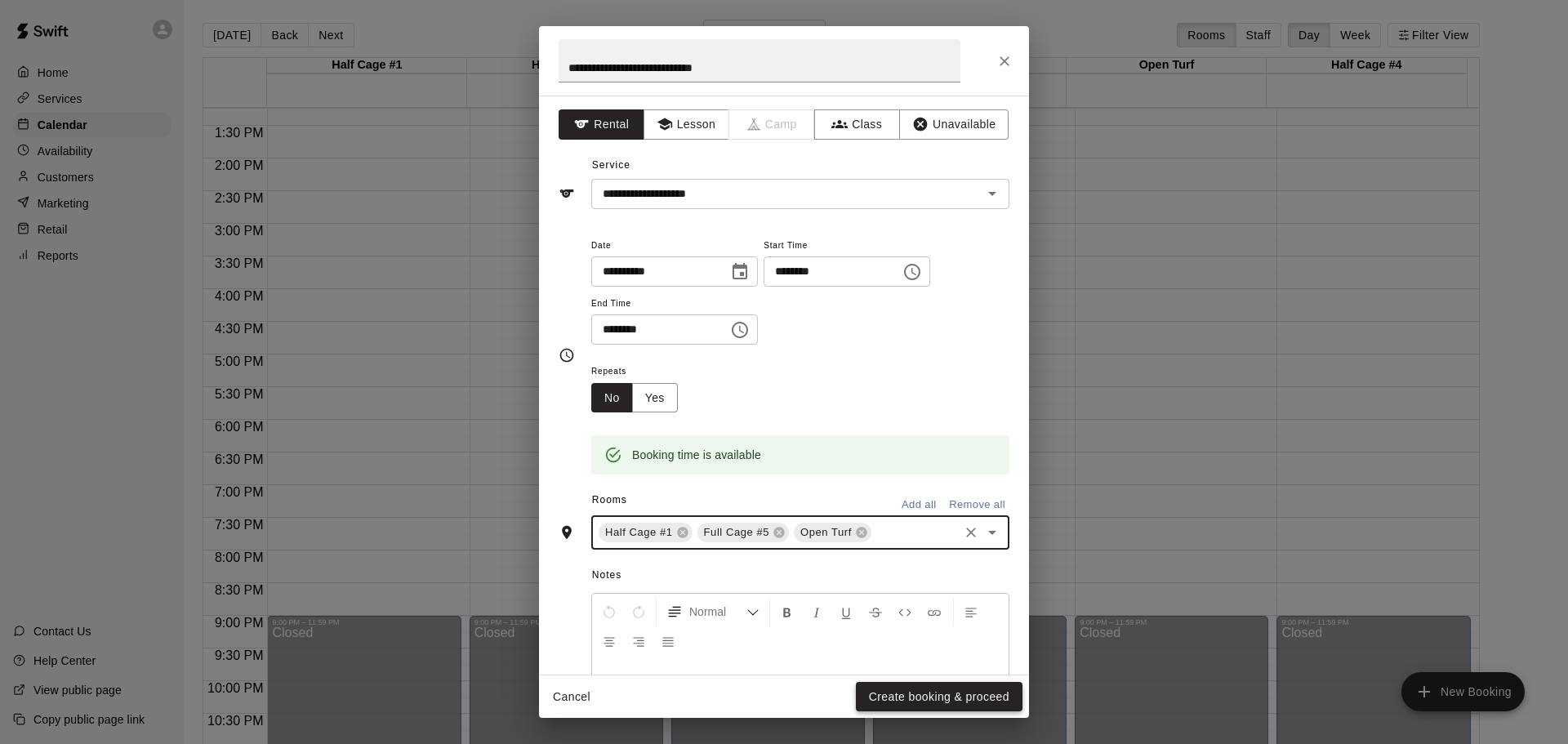
click at [921, 691] on button "Create booking & proceed" at bounding box center [939, 697] width 167 height 30
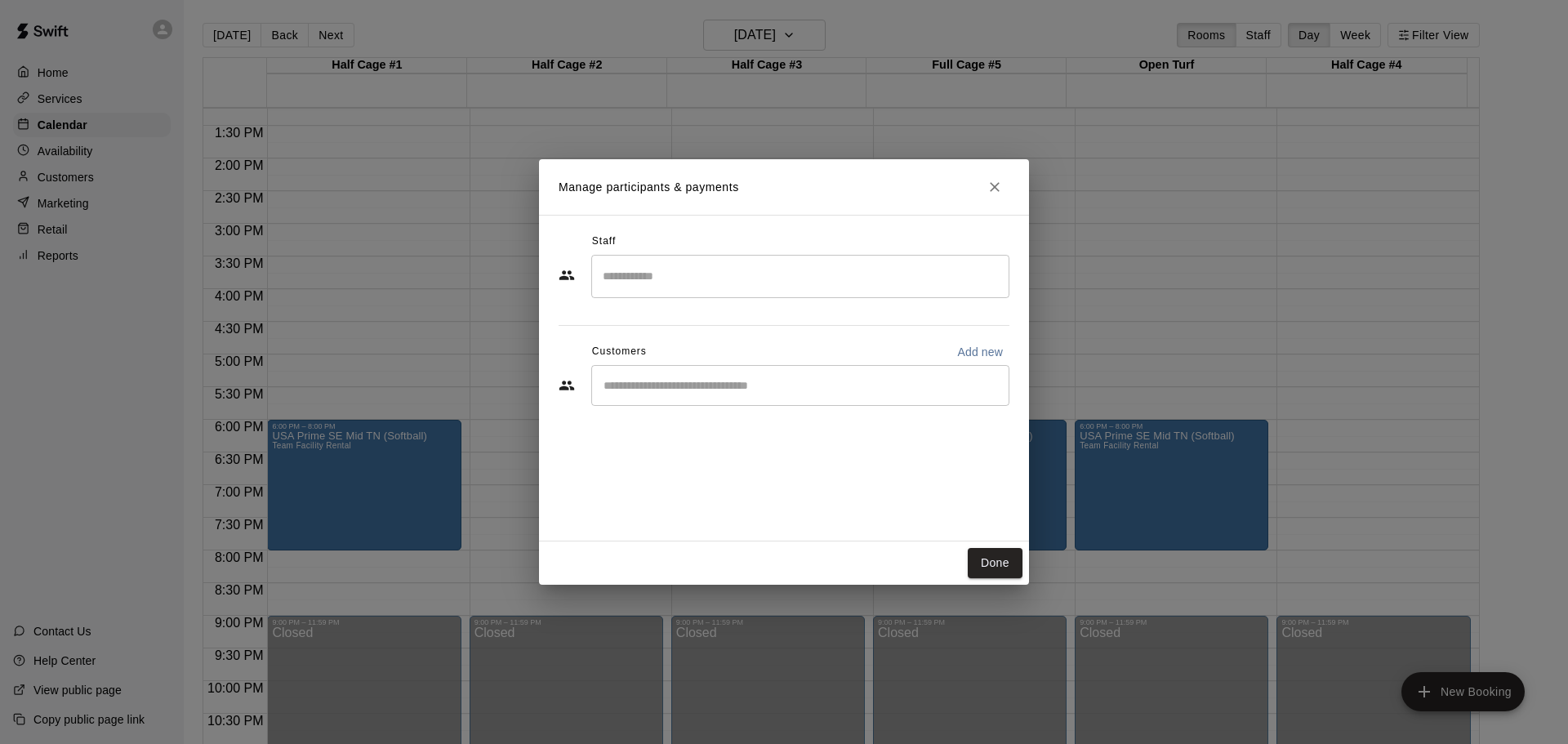
click at [673, 278] on input "Search staff" at bounding box center [799, 276] width 403 height 28
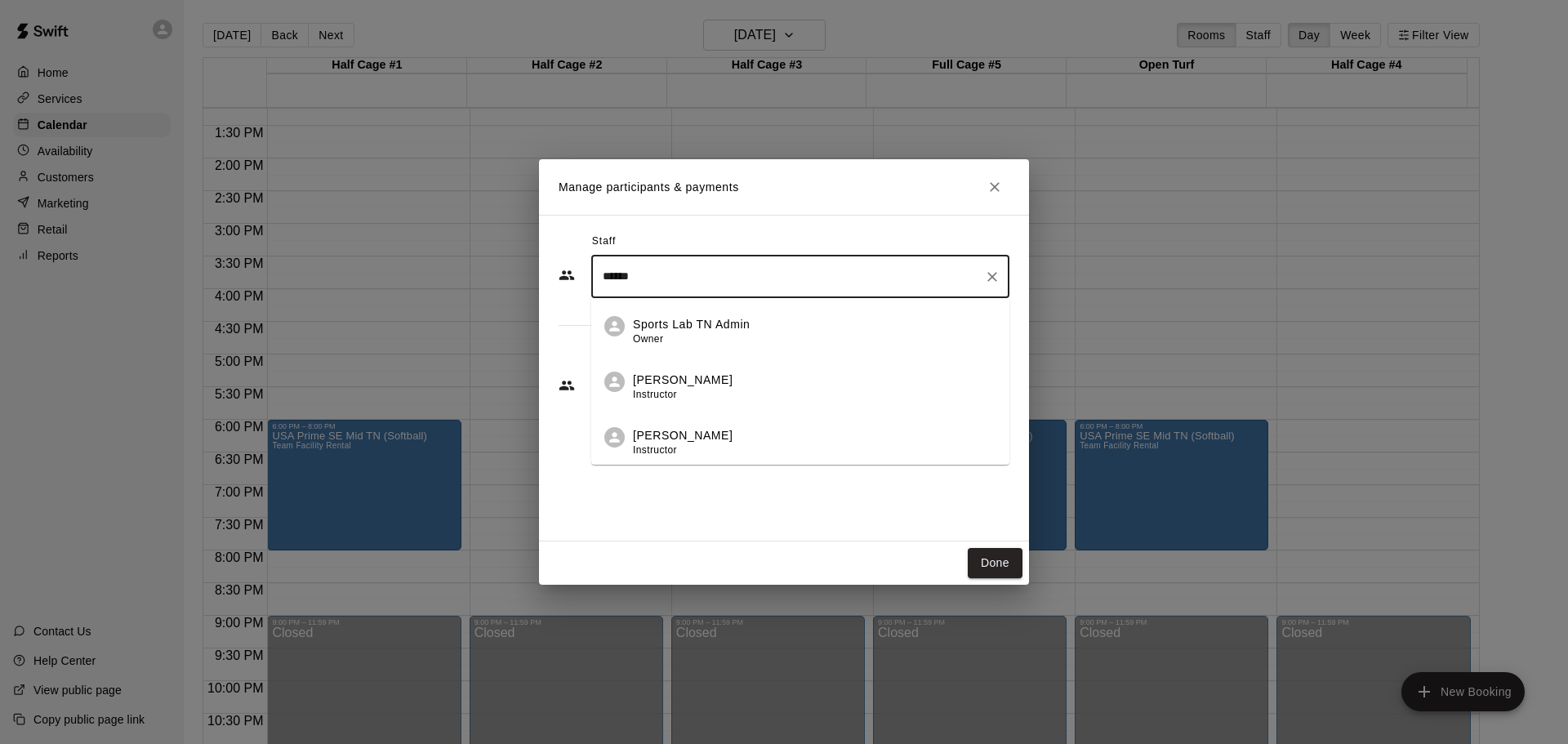
click at [673, 325] on p "Sports Lab TN Admin" at bounding box center [691, 324] width 117 height 17
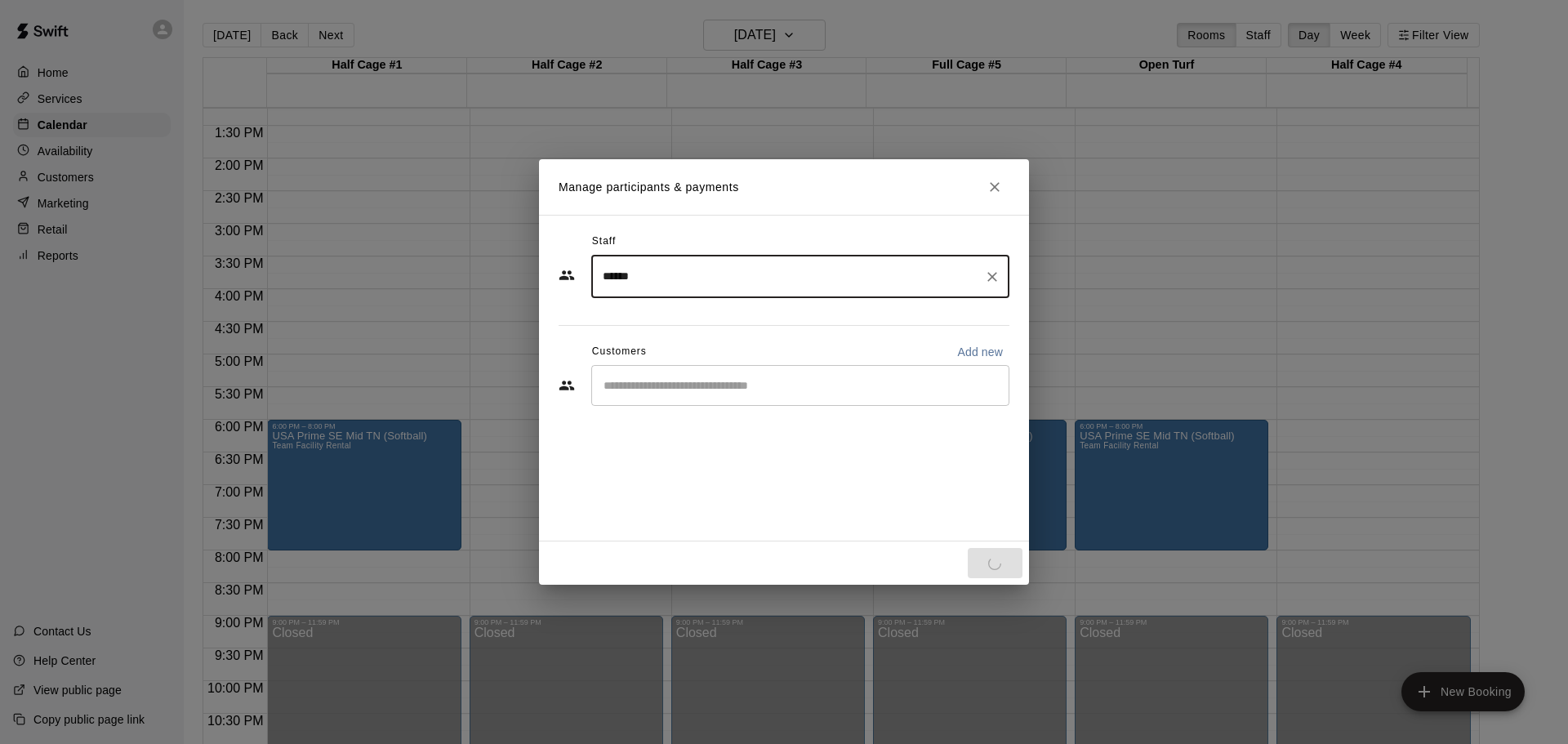
type input "******"
click at [647, 386] on input "Start typing to search customers..." at bounding box center [799, 385] width 403 height 16
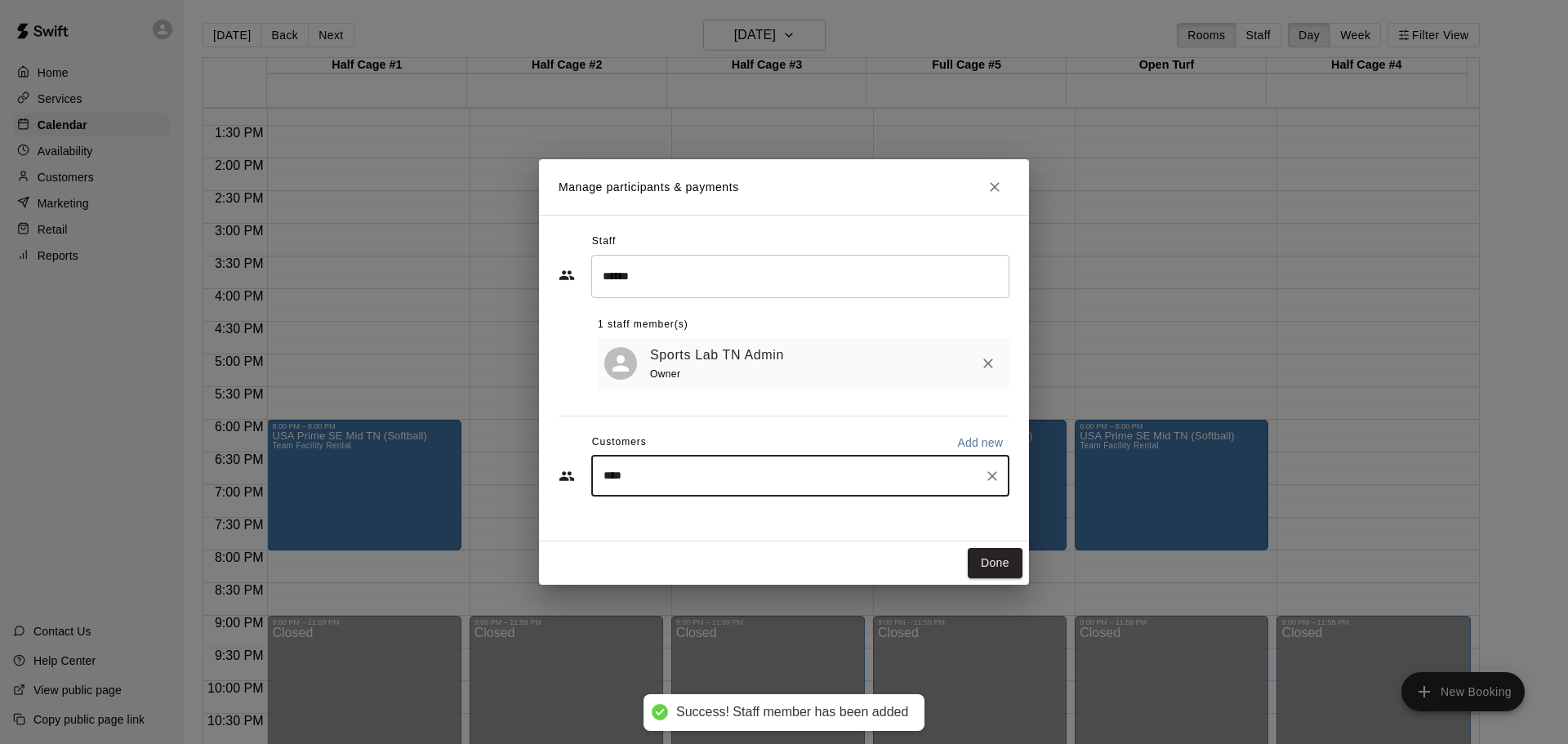
type input "****"
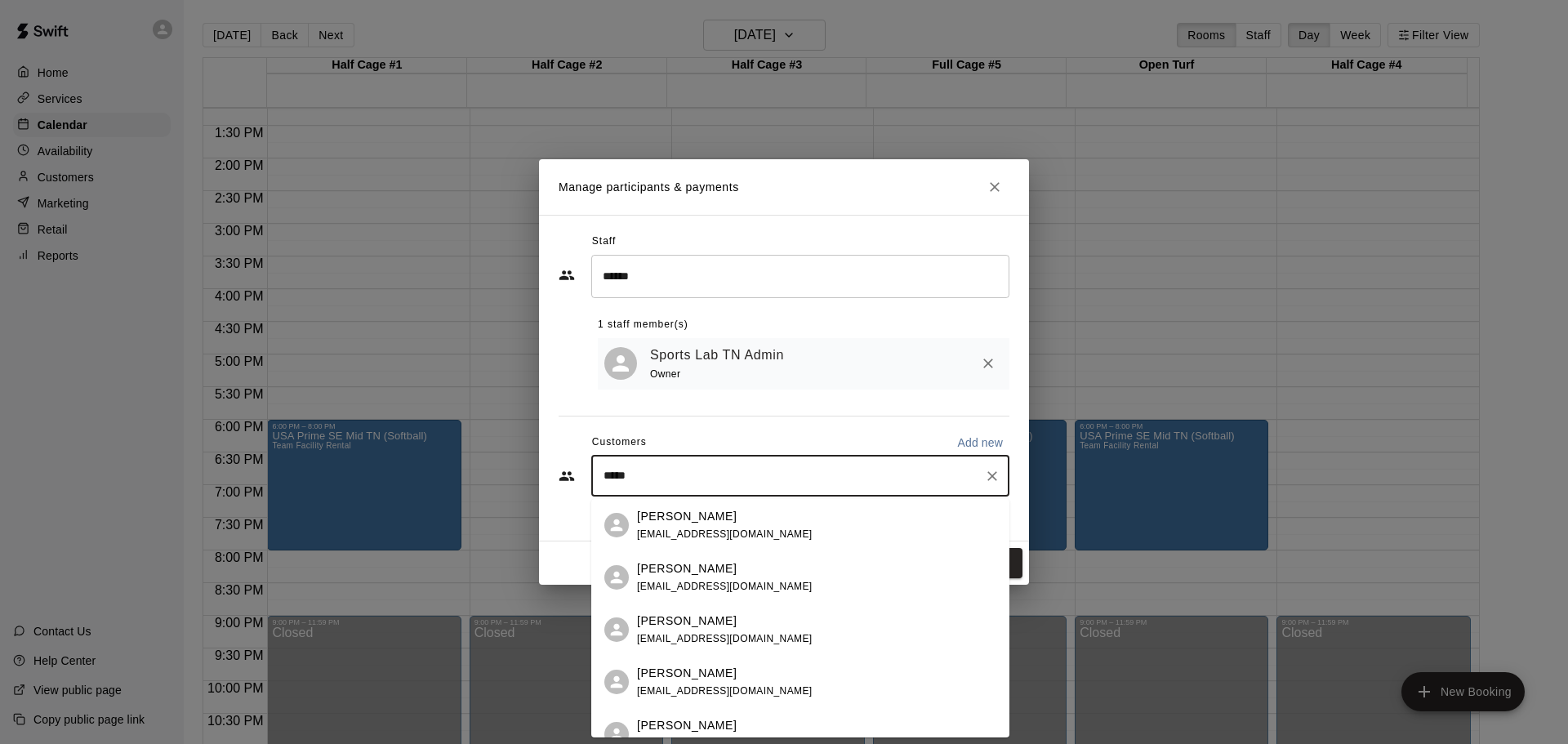
click at [689, 517] on p "[PERSON_NAME]" at bounding box center [686, 516] width 99 height 17
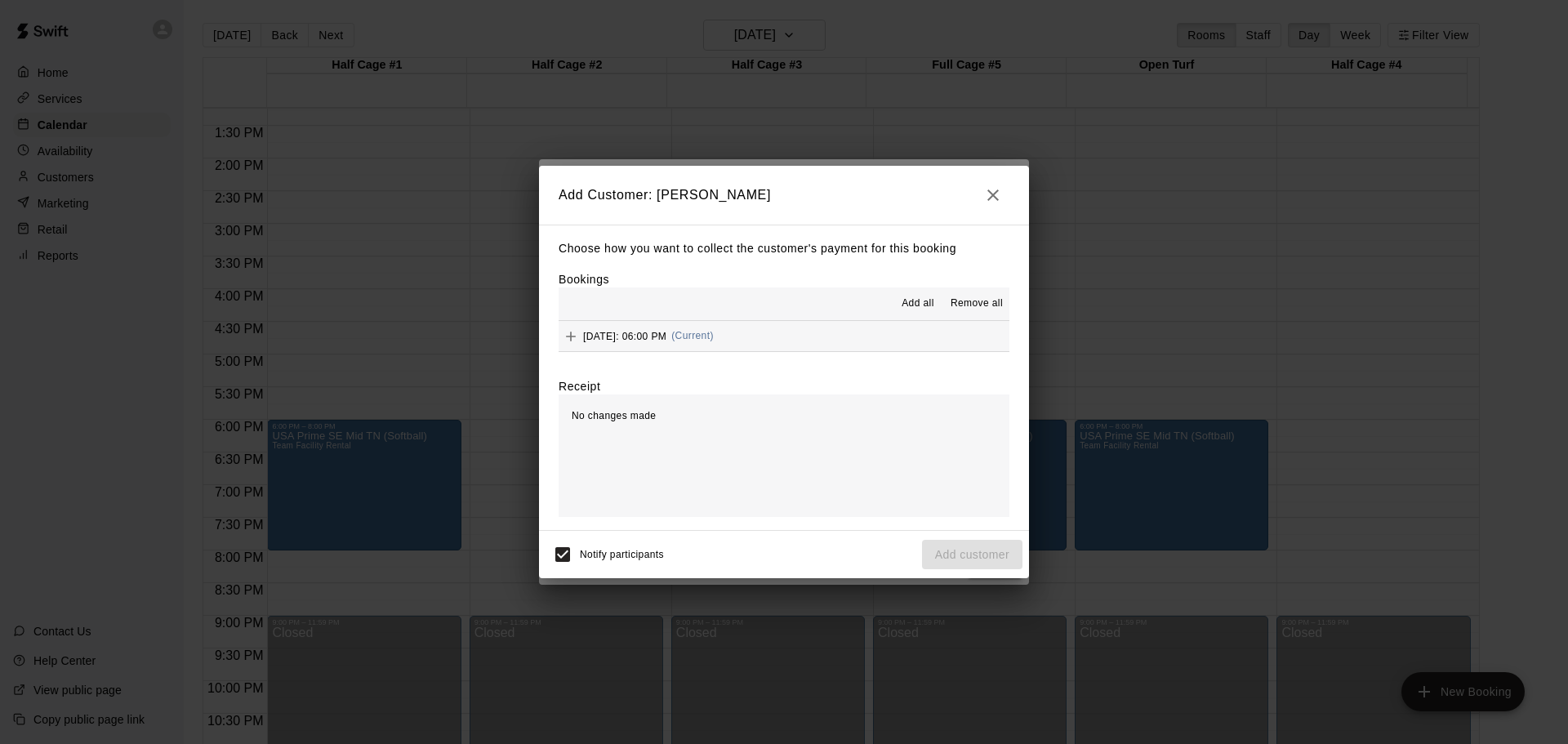
click at [910, 303] on span "Add all" at bounding box center [918, 304] width 33 height 16
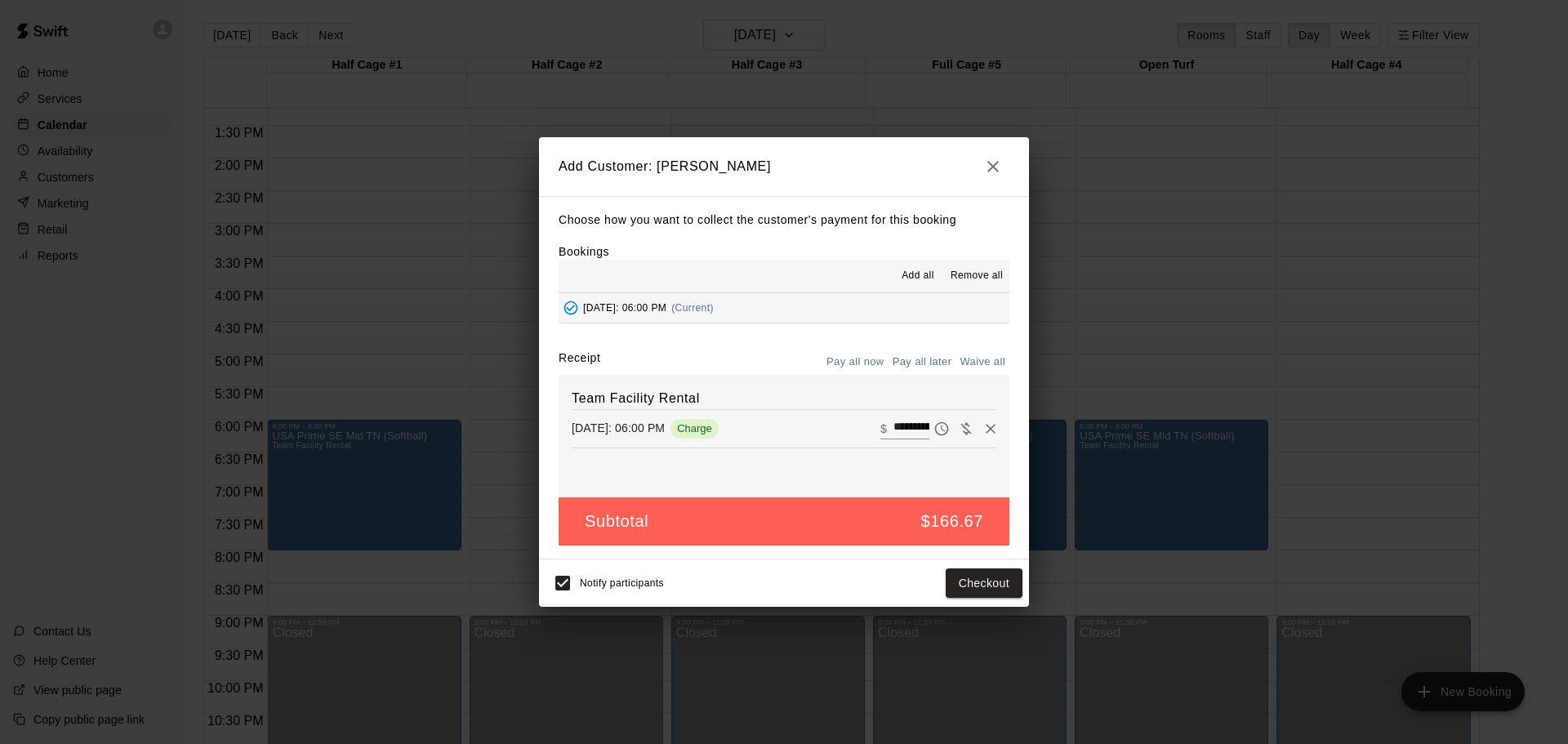
click at [919, 361] on button "Pay all later" at bounding box center [922, 362] width 67 height 25
click at [998, 168] on icon "button" at bounding box center [993, 167] width 20 height 20
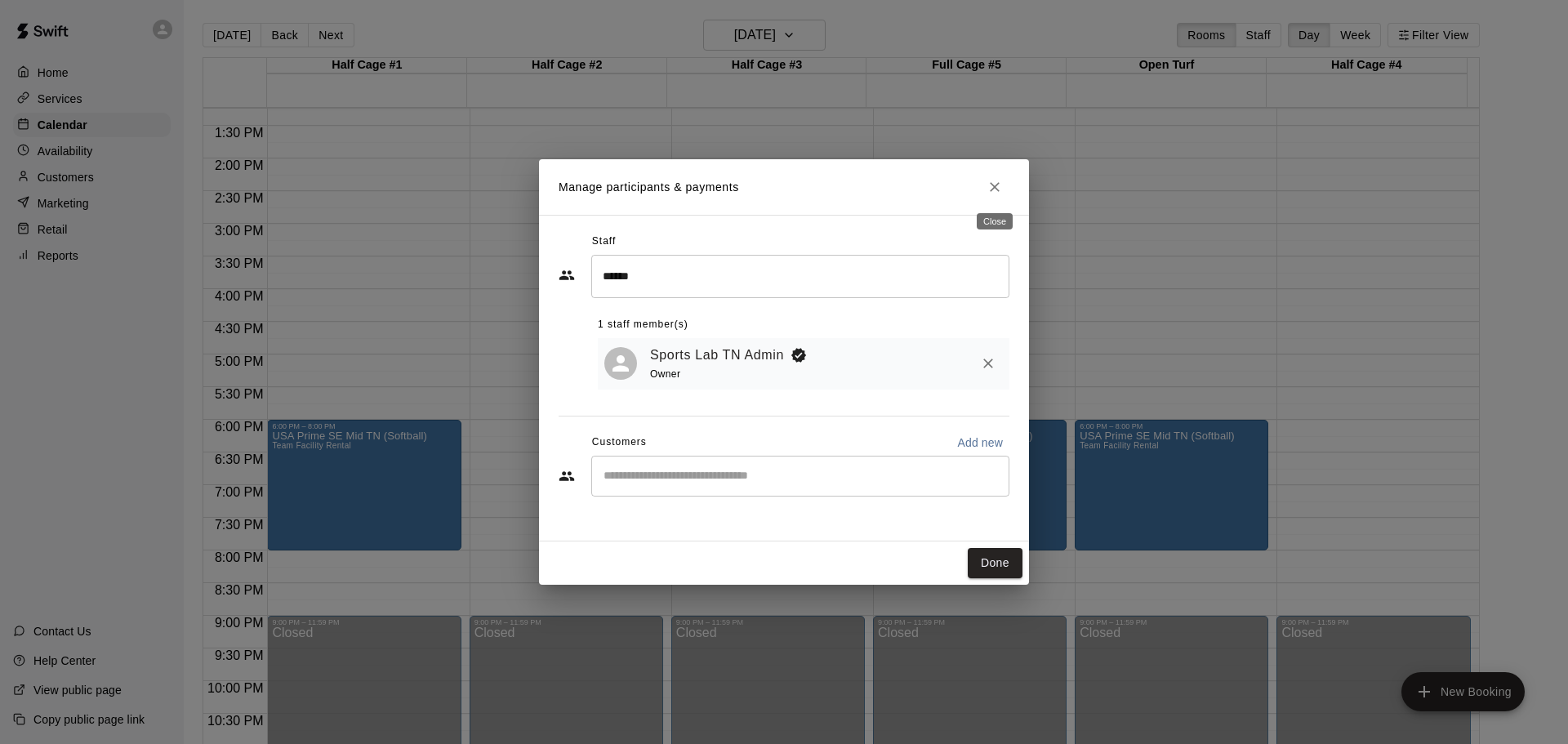
click at [984, 187] on button "Close" at bounding box center [994, 187] width 29 height 29
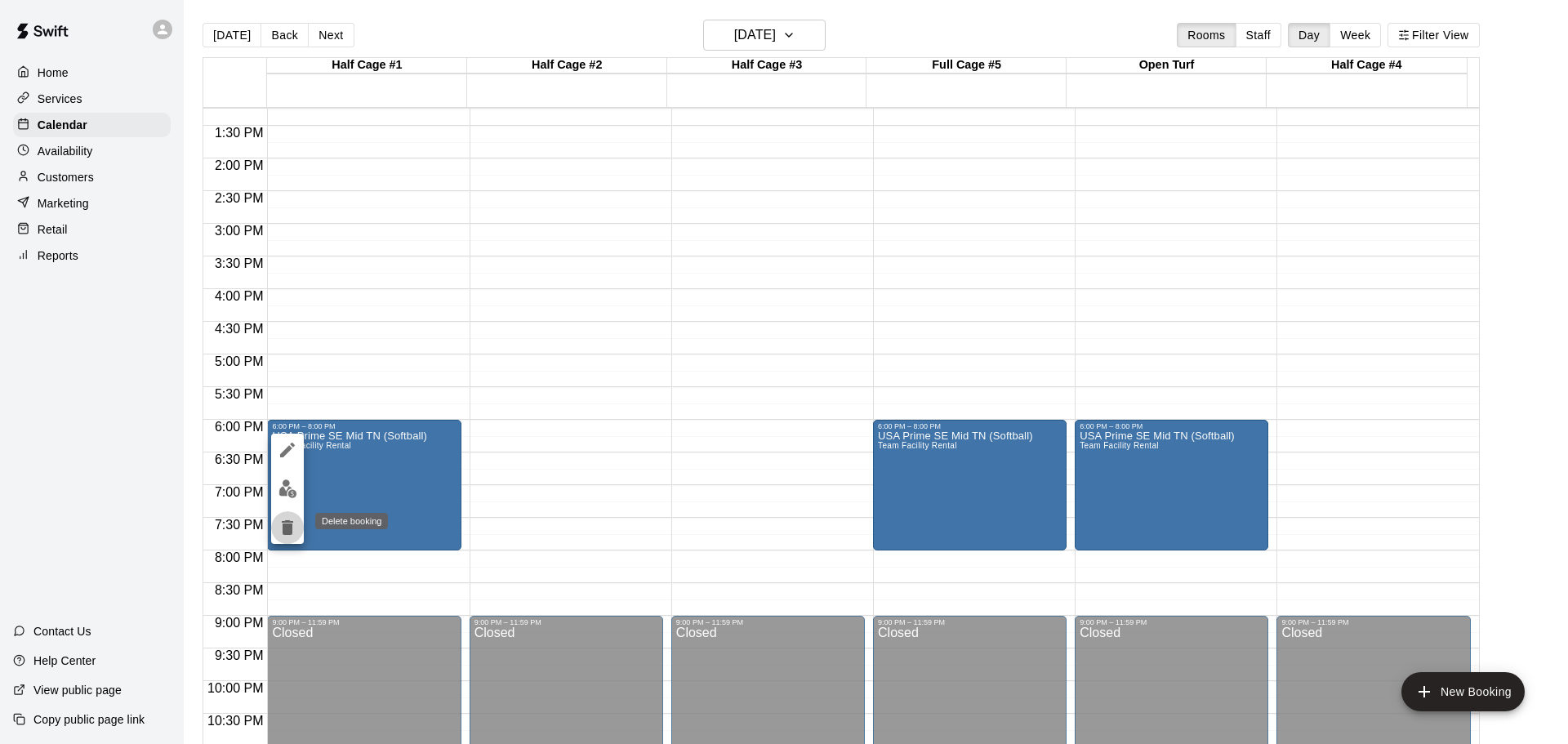
click at [289, 529] on icon "delete" at bounding box center [287, 527] width 12 height 15
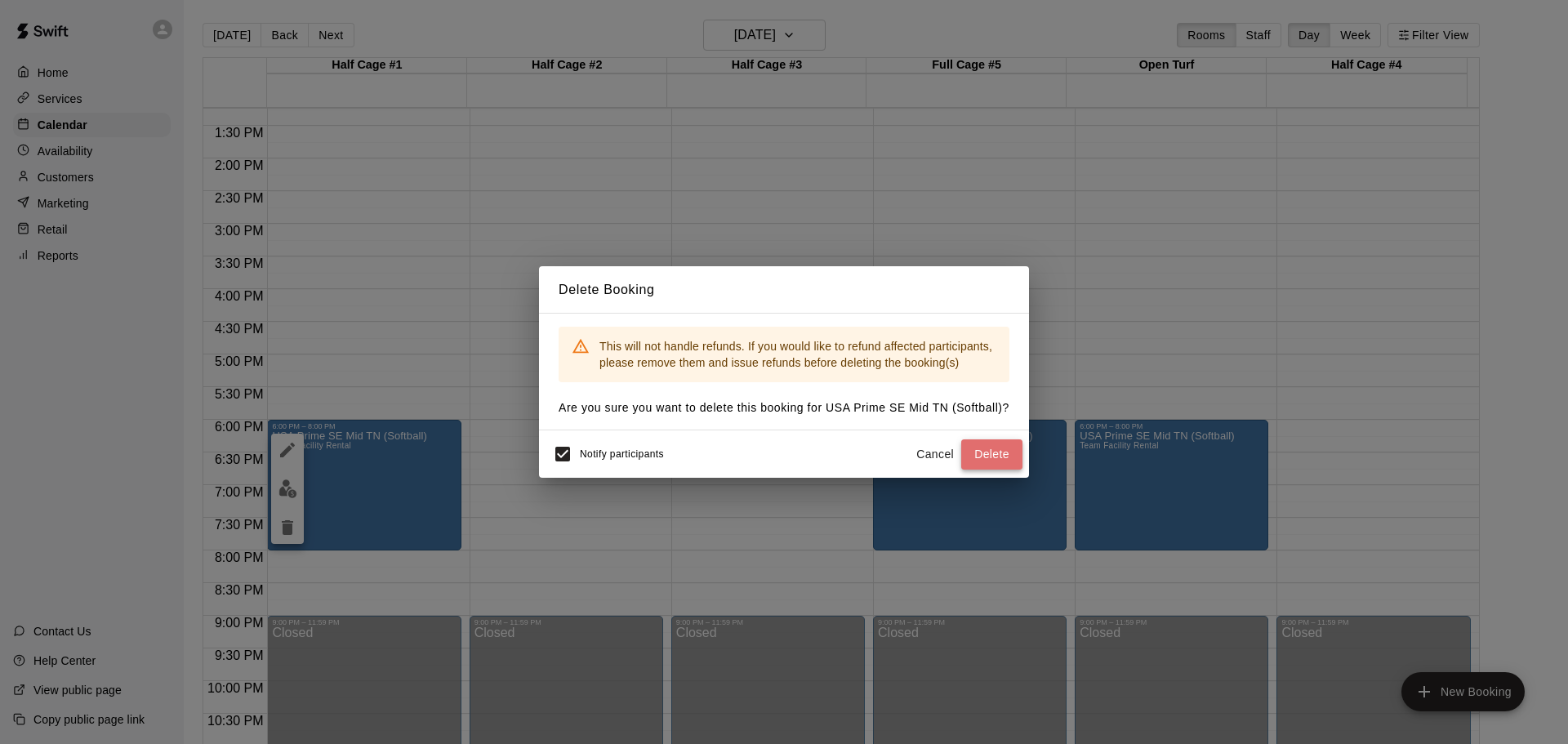
click at [998, 455] on button "Delete" at bounding box center [991, 454] width 61 height 30
